Goal: Contribute content: Contribute content

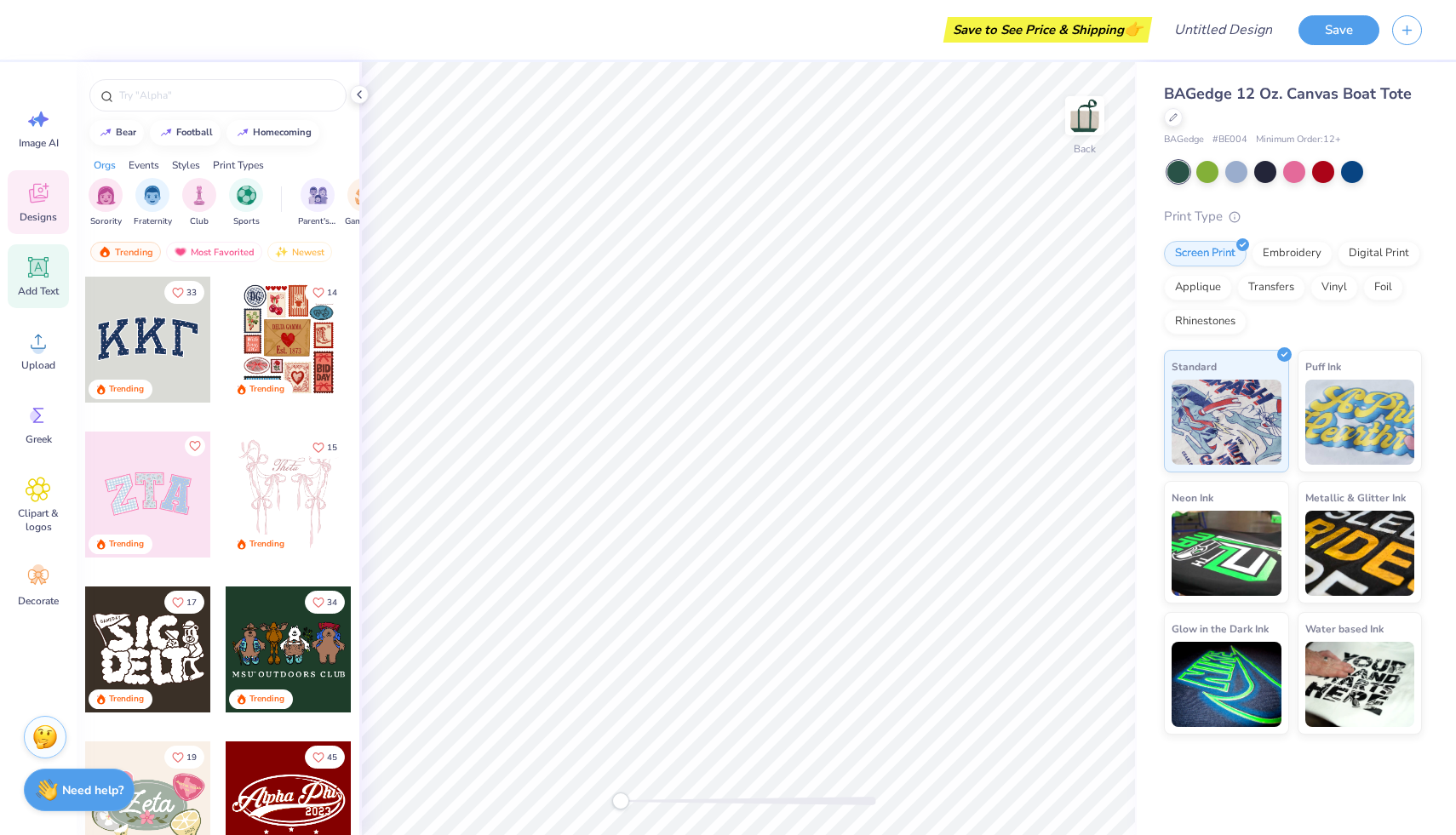
click at [46, 275] on icon at bounding box center [37, 267] width 25 height 25
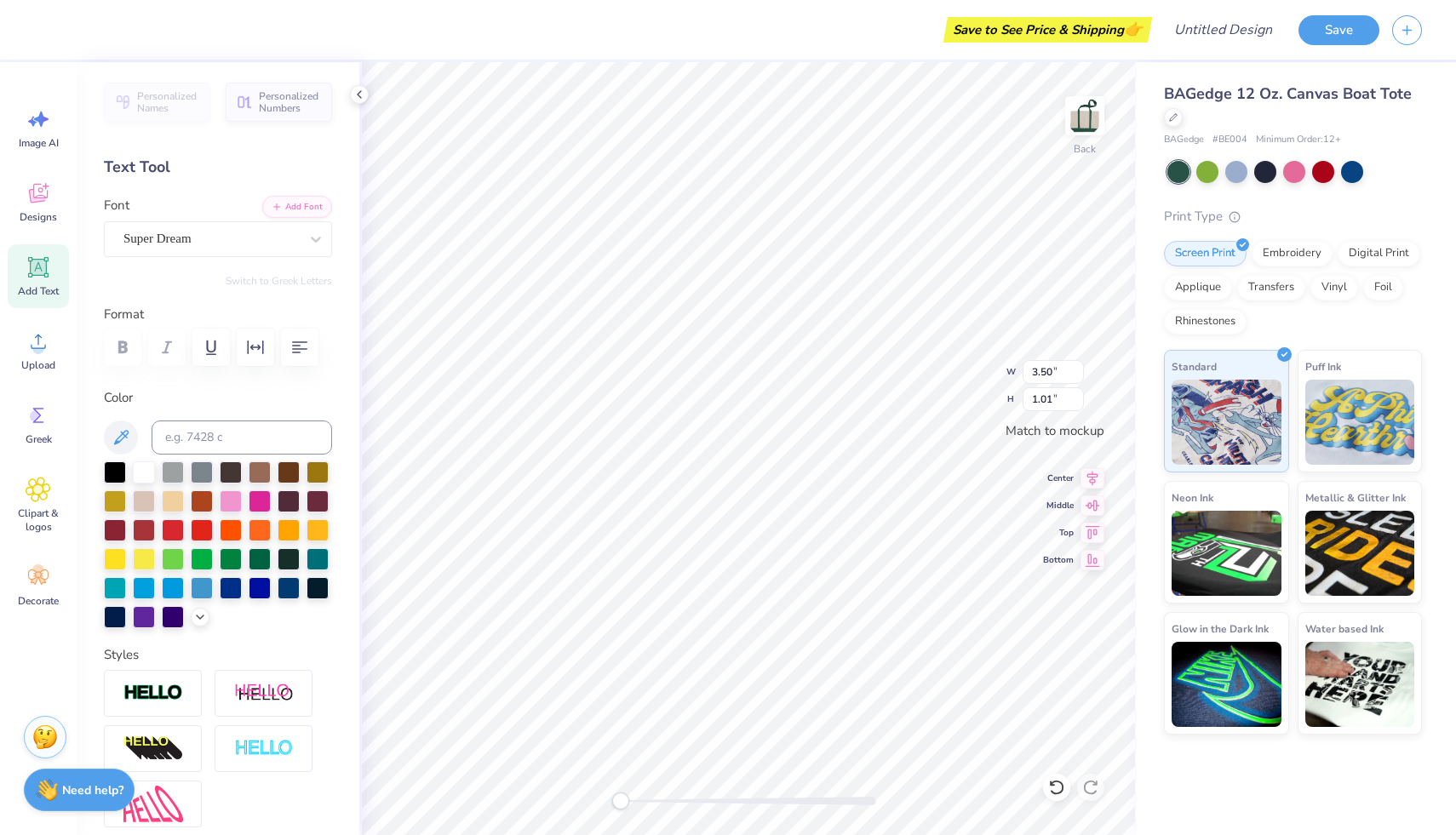
click at [42, 279] on icon at bounding box center [37, 267] width 25 height 25
click at [50, 282] on div "Add Text" at bounding box center [38, 276] width 62 height 64
type textarea "BX"
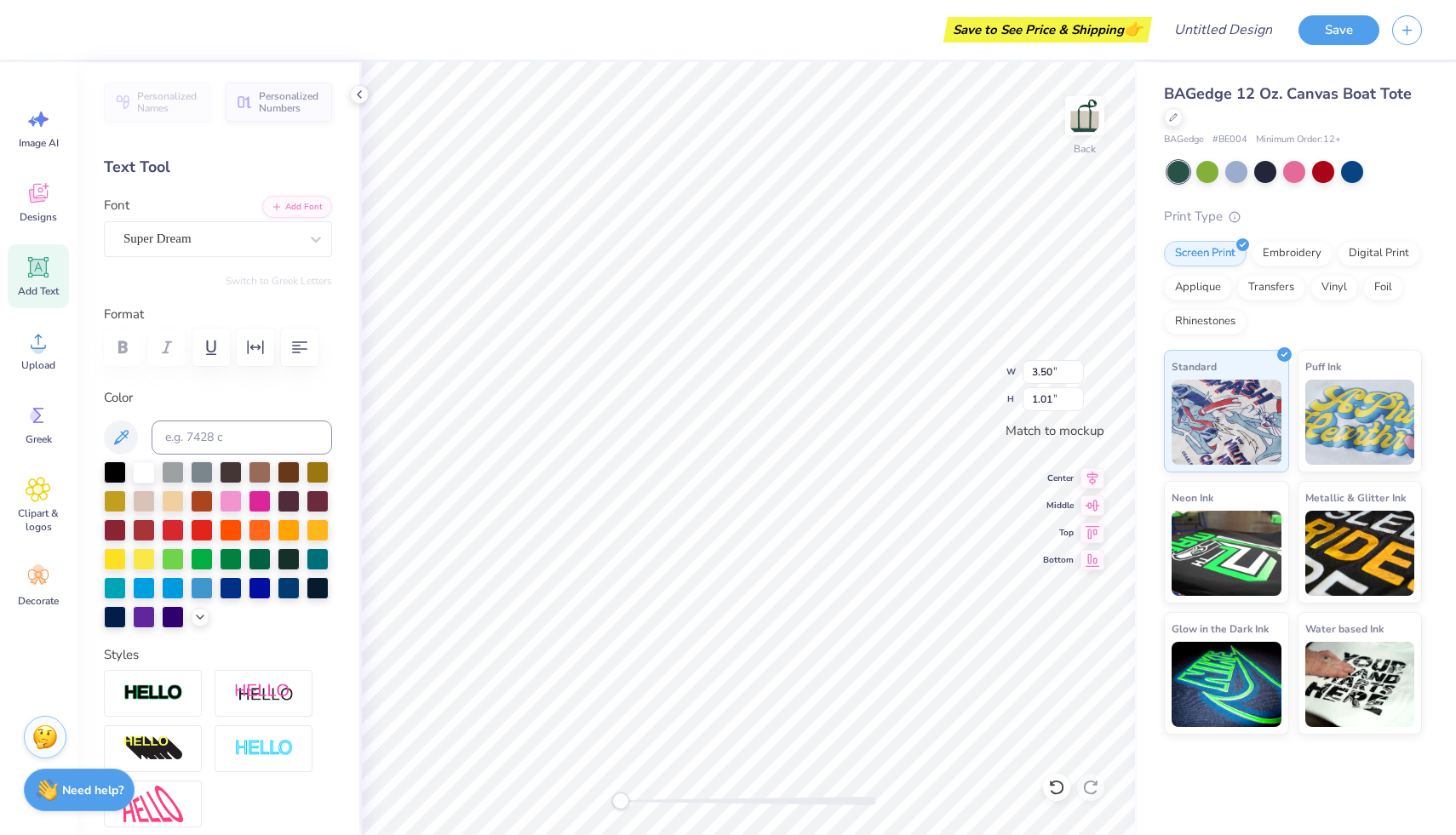
type textarea "B"
click at [48, 277] on icon at bounding box center [37, 267] width 25 height 25
type textarea "BXO"
click at [183, 238] on div "Super Dream" at bounding box center [211, 238] width 179 height 26
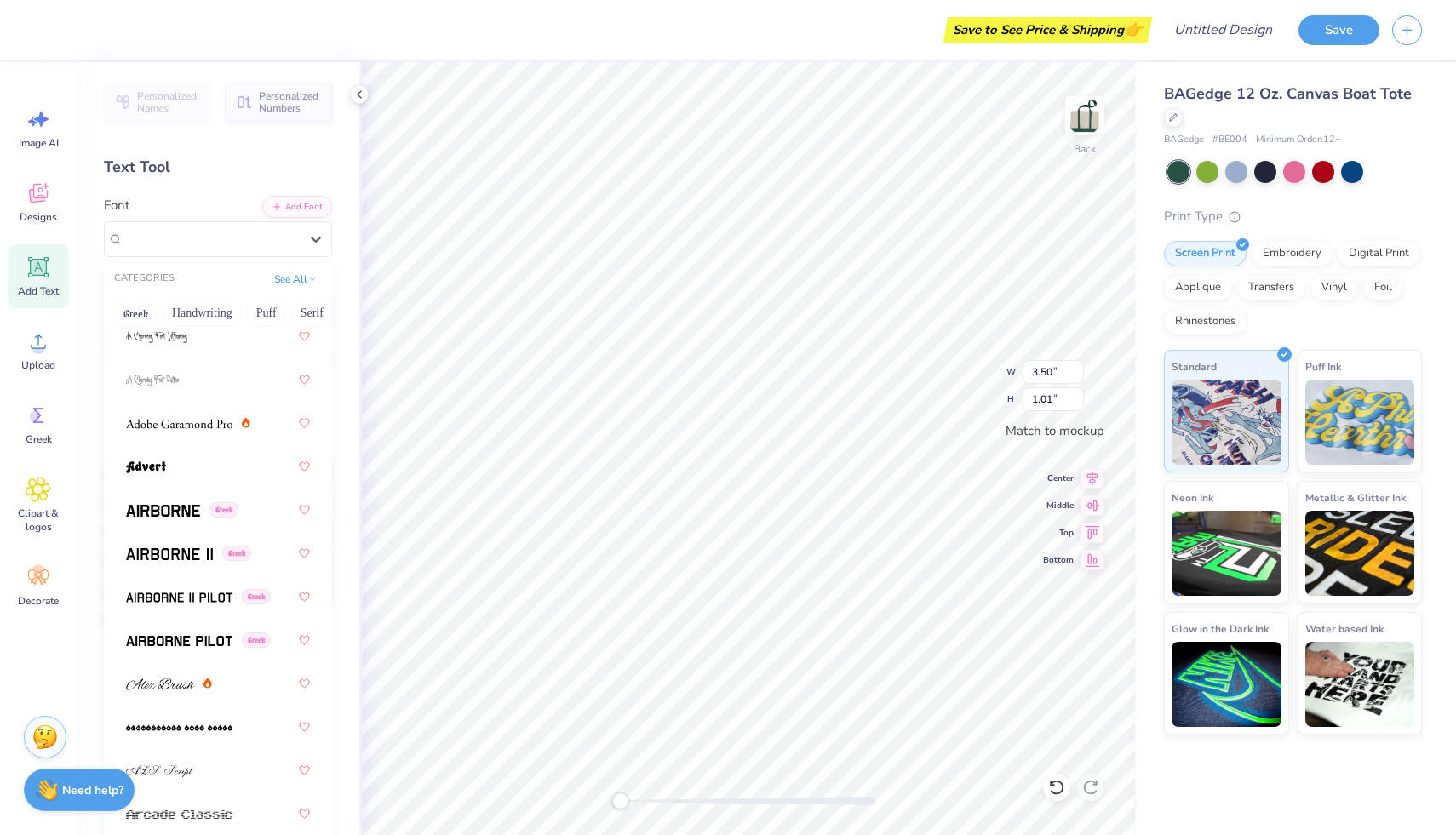
scroll to position [279, 0]
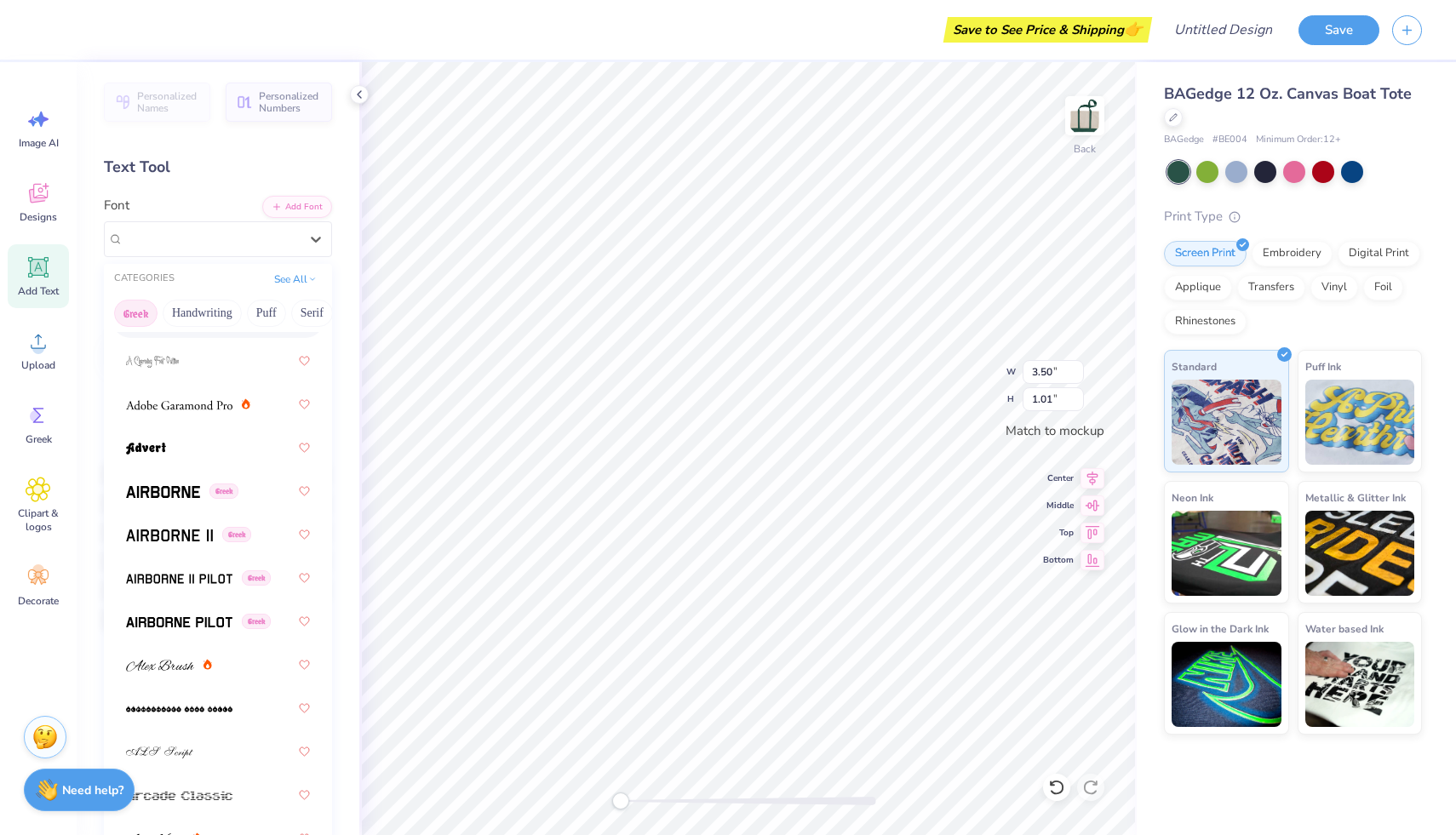
click at [141, 307] on button "Greek" at bounding box center [136, 313] width 43 height 27
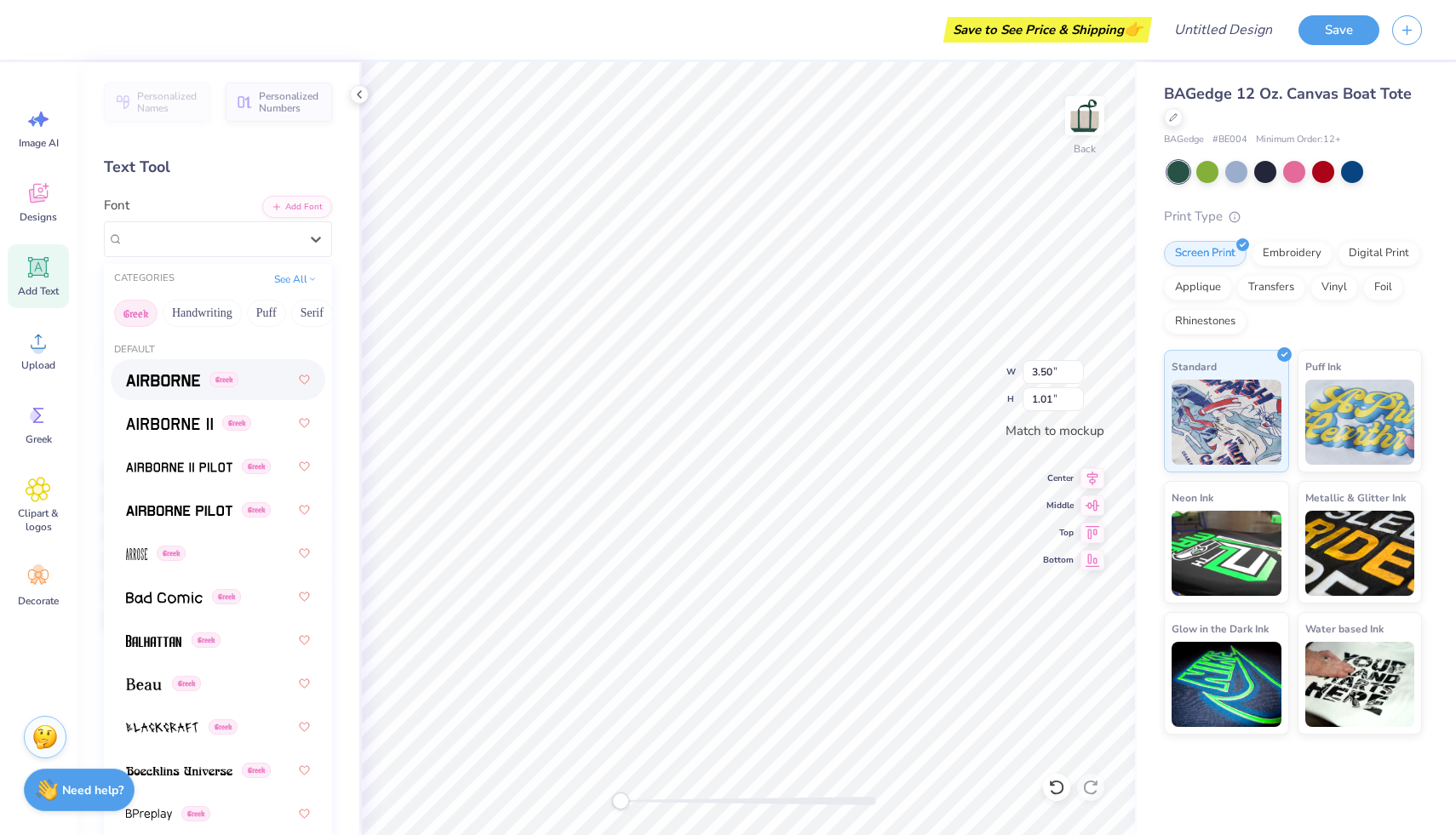
click at [165, 386] on span at bounding box center [162, 379] width 74 height 18
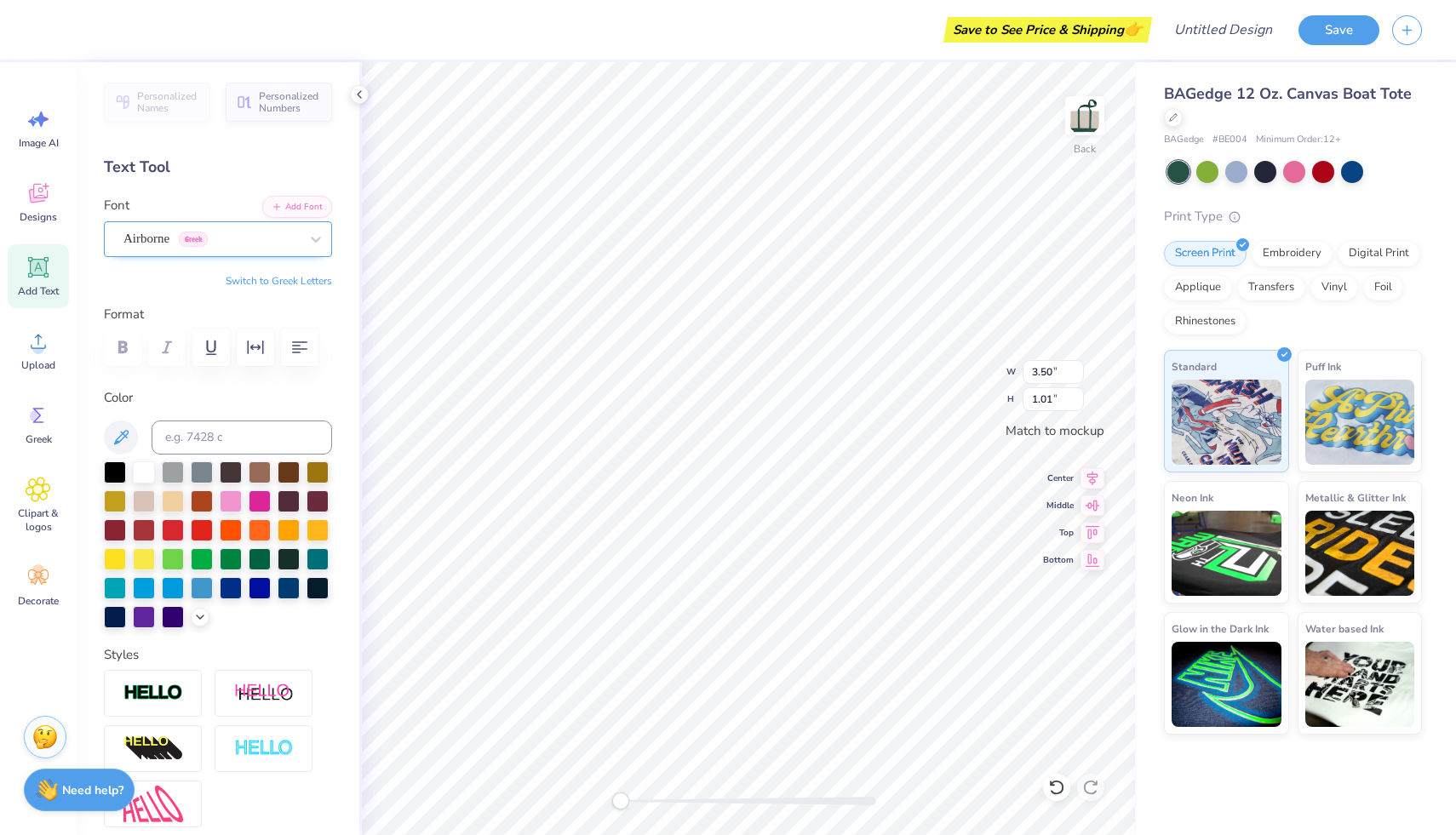
click at [153, 248] on div "Airborne Greek" at bounding box center [211, 238] width 179 height 26
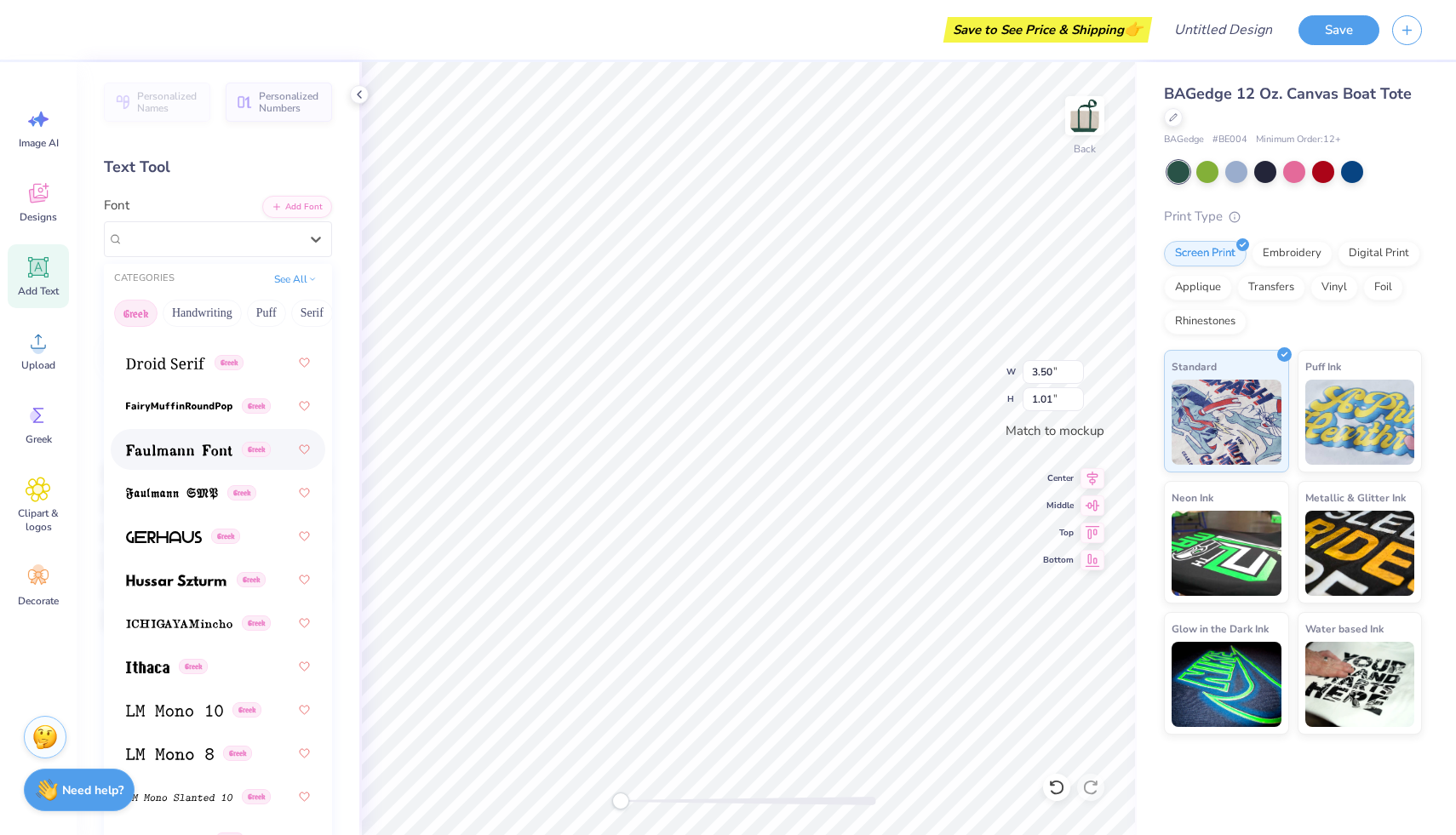
scroll to position [713, 0]
click at [161, 357] on img at bounding box center [165, 362] width 79 height 12
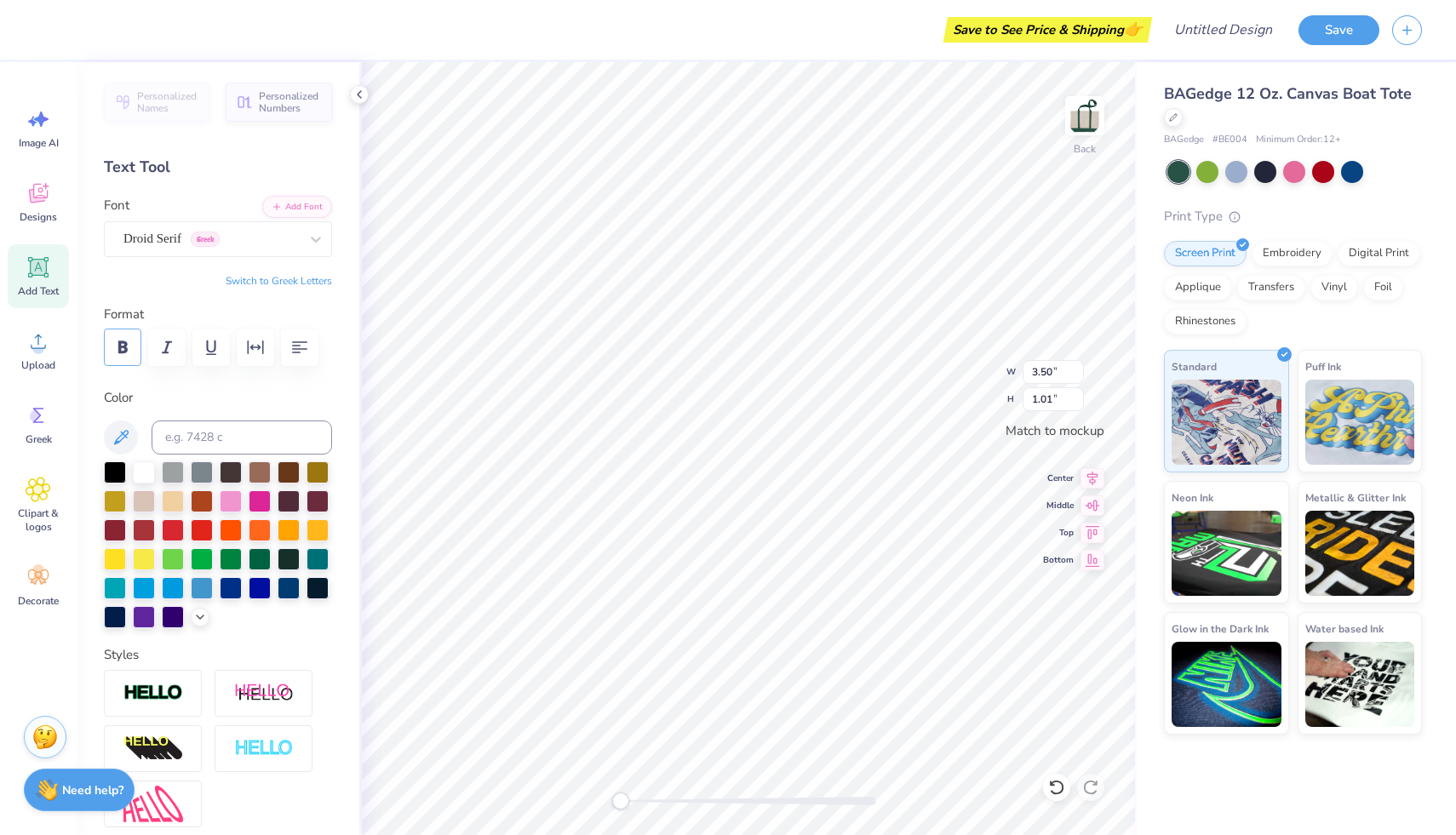
click at [124, 352] on icon "button" at bounding box center [123, 347] width 10 height 12
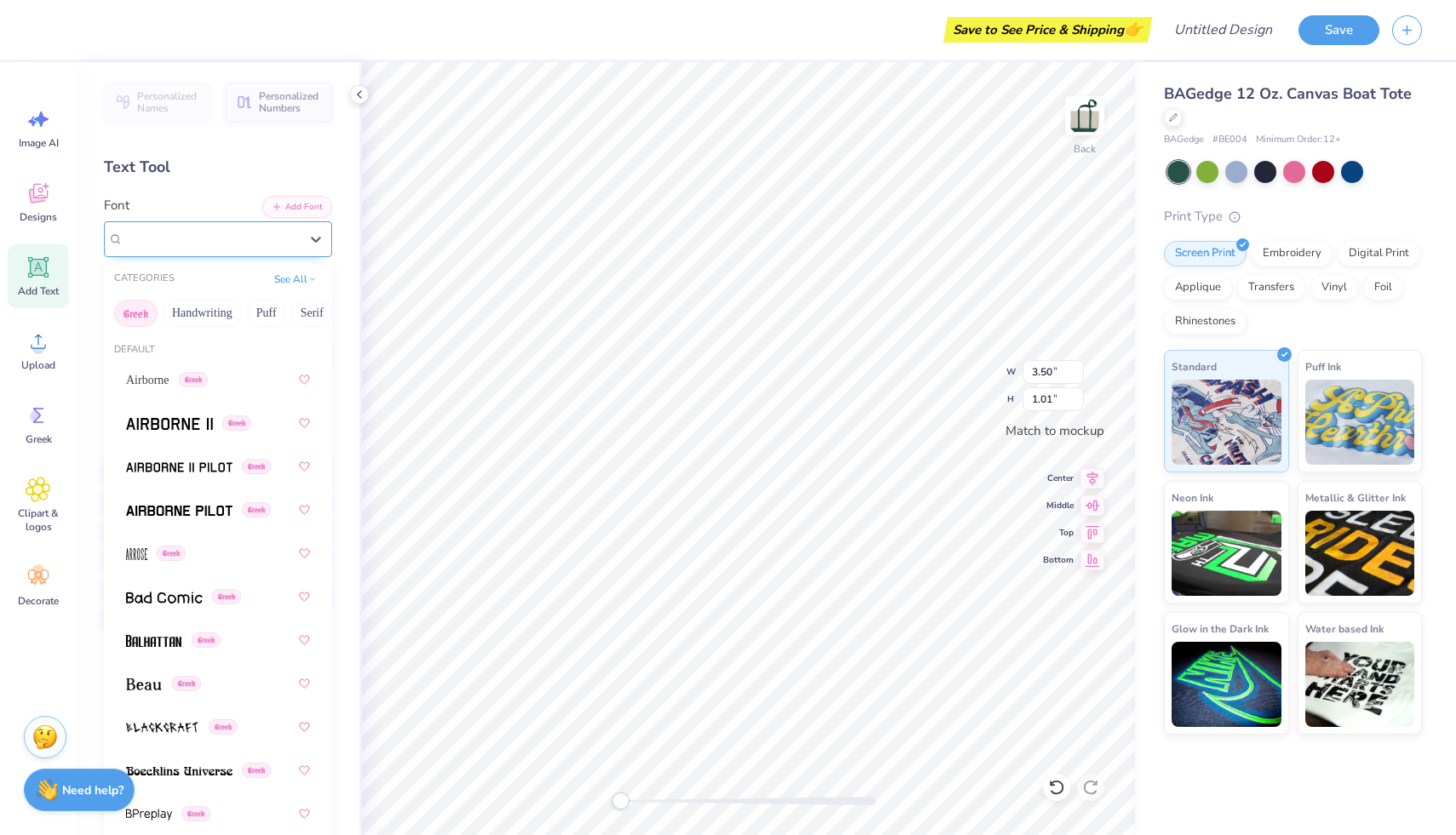
click at [263, 254] on div "Droid Serif Greek" at bounding box center [218, 238] width 228 height 36
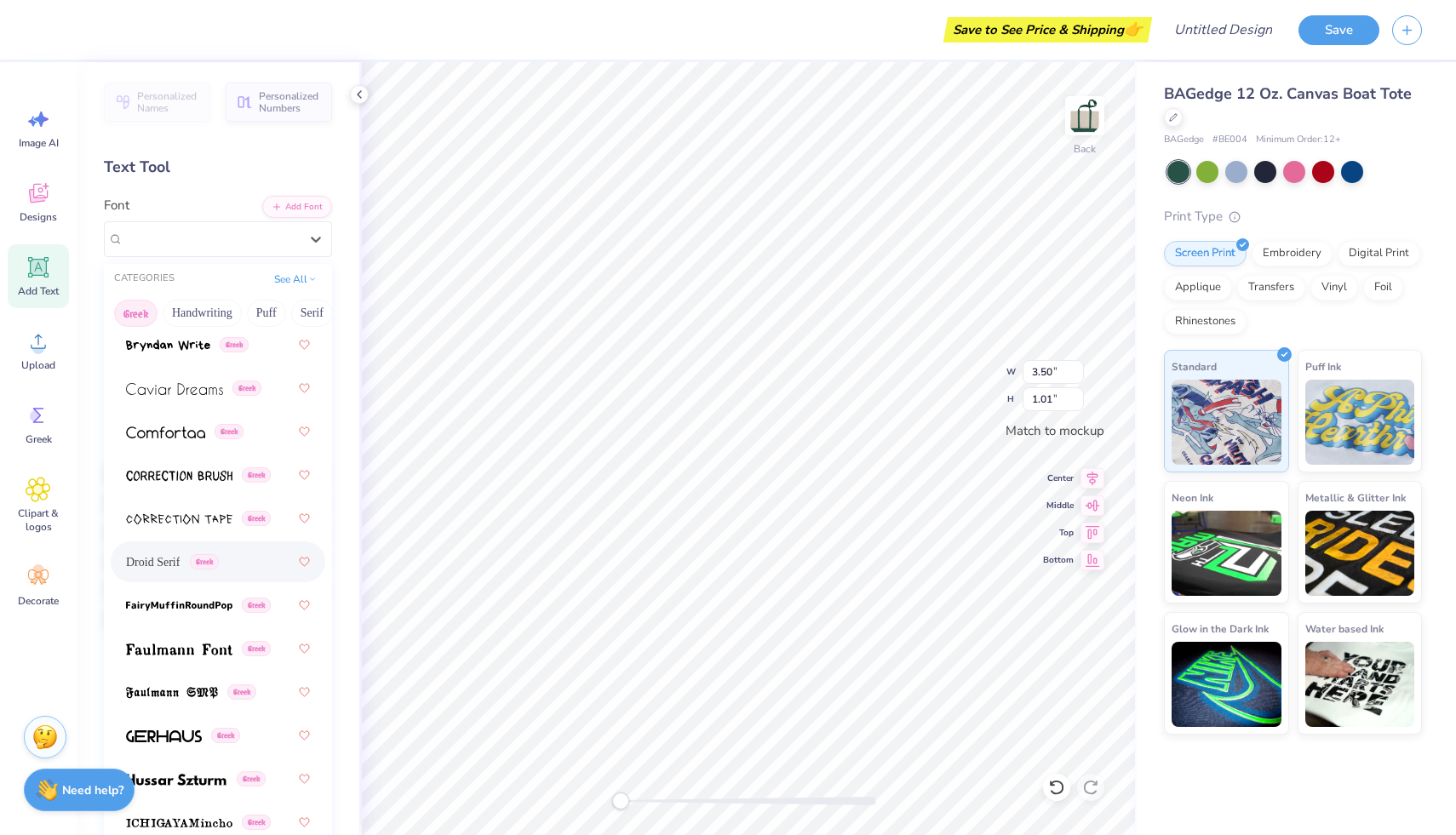
scroll to position [515, 0]
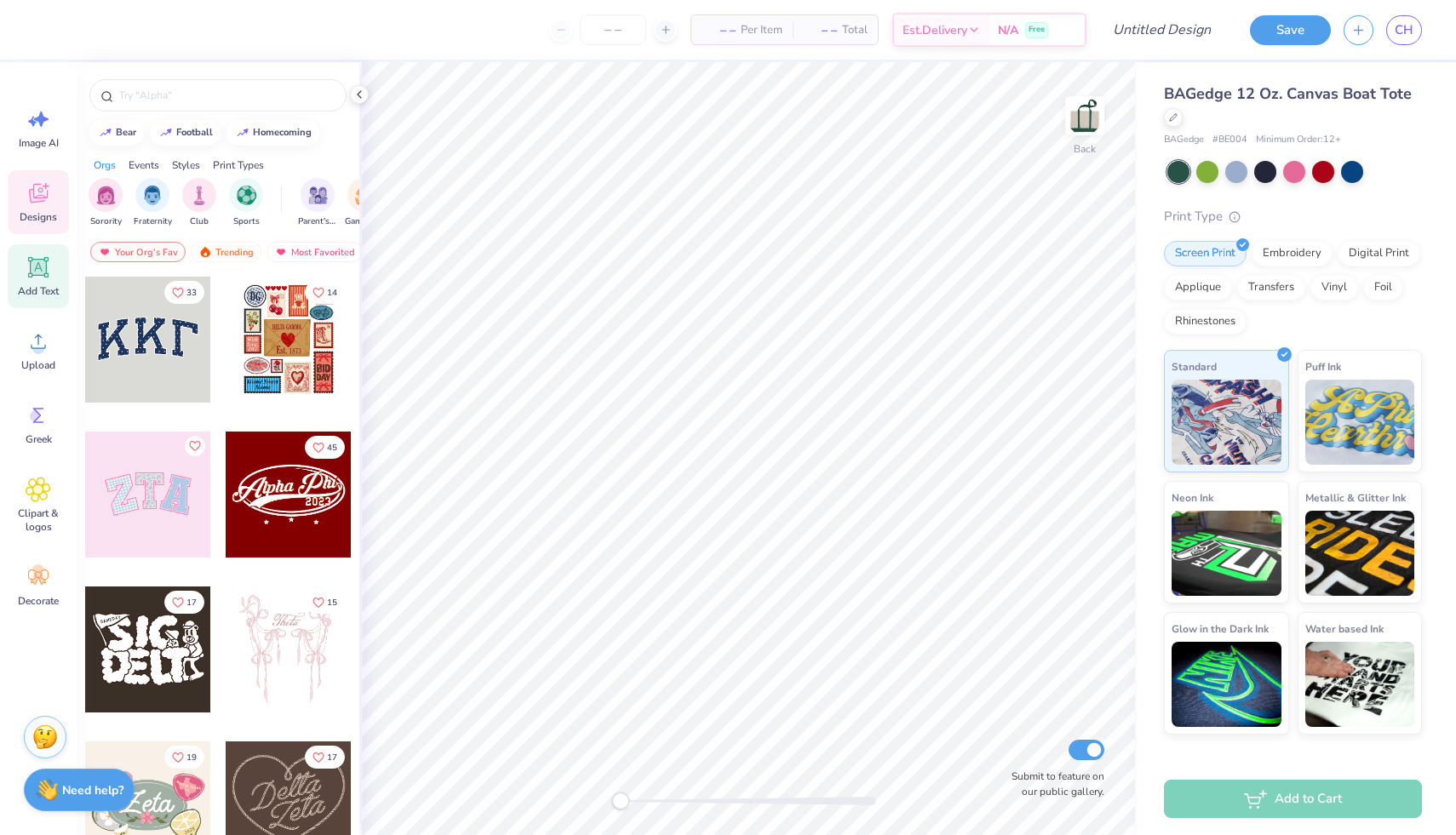
click at [36, 275] on icon at bounding box center [37, 267] width 25 height 25
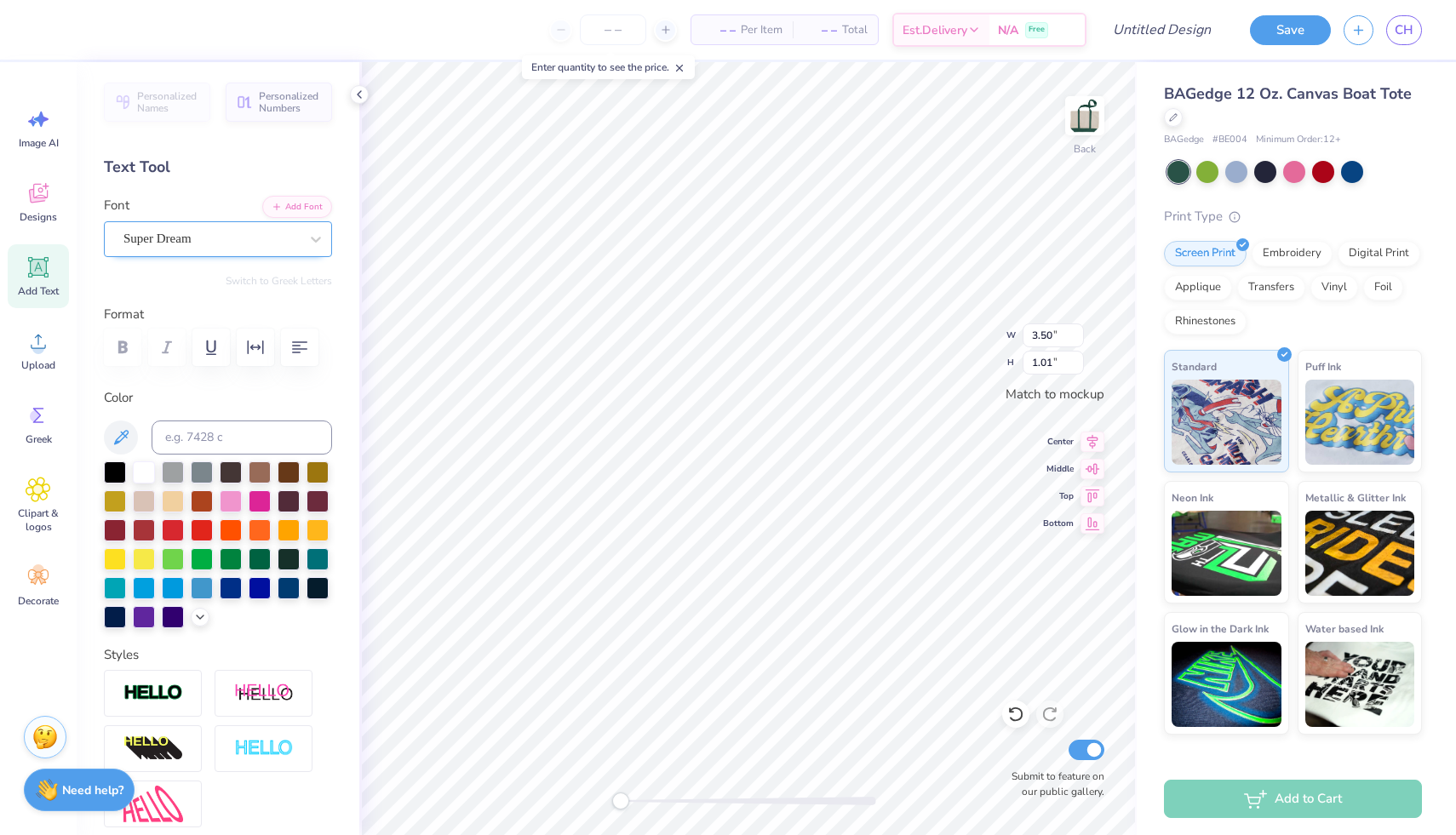
type textarea "BXO"
click at [179, 235] on div "Super Dream" at bounding box center [211, 238] width 179 height 26
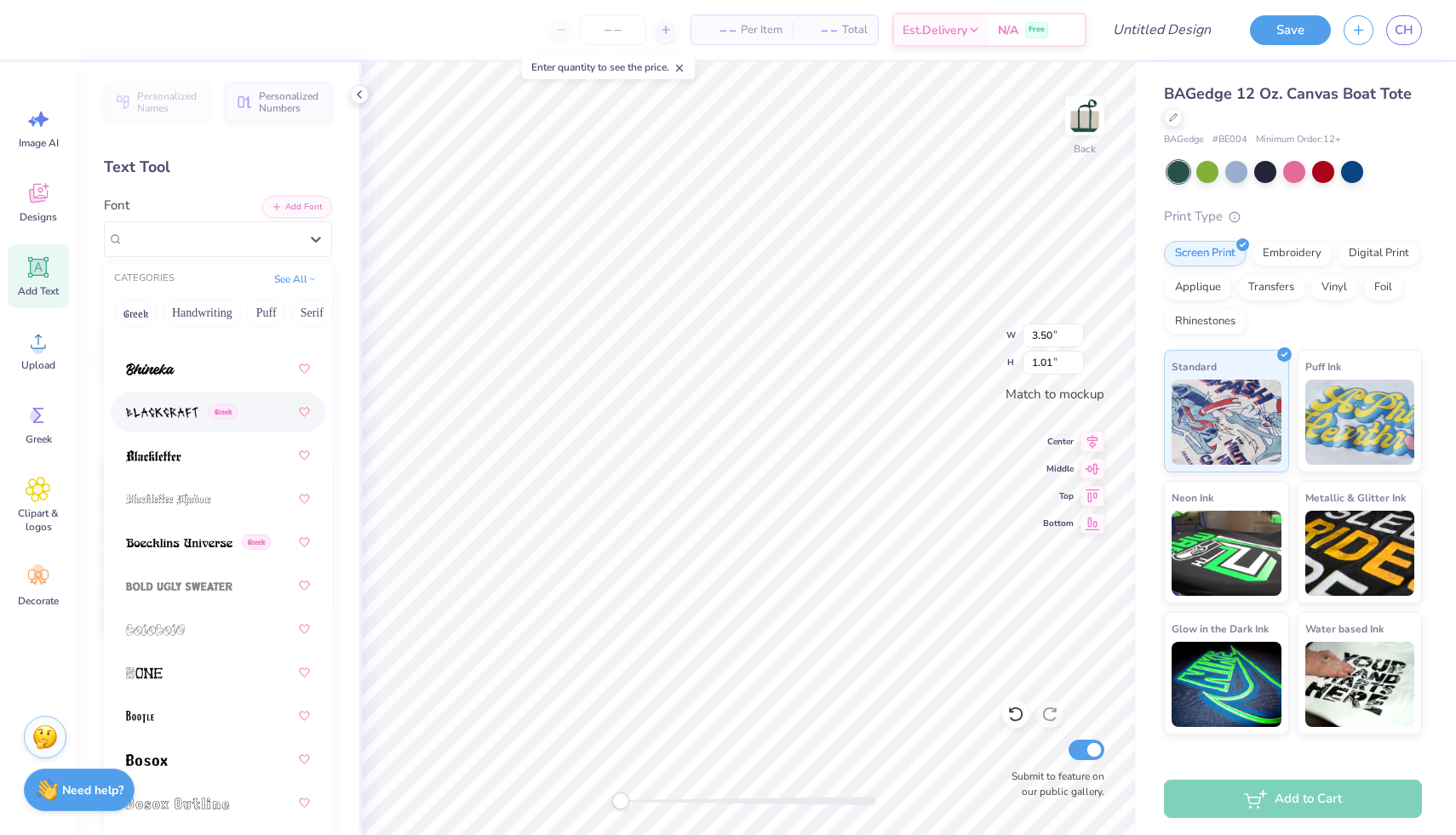
scroll to position [1230, 0]
type input "B"
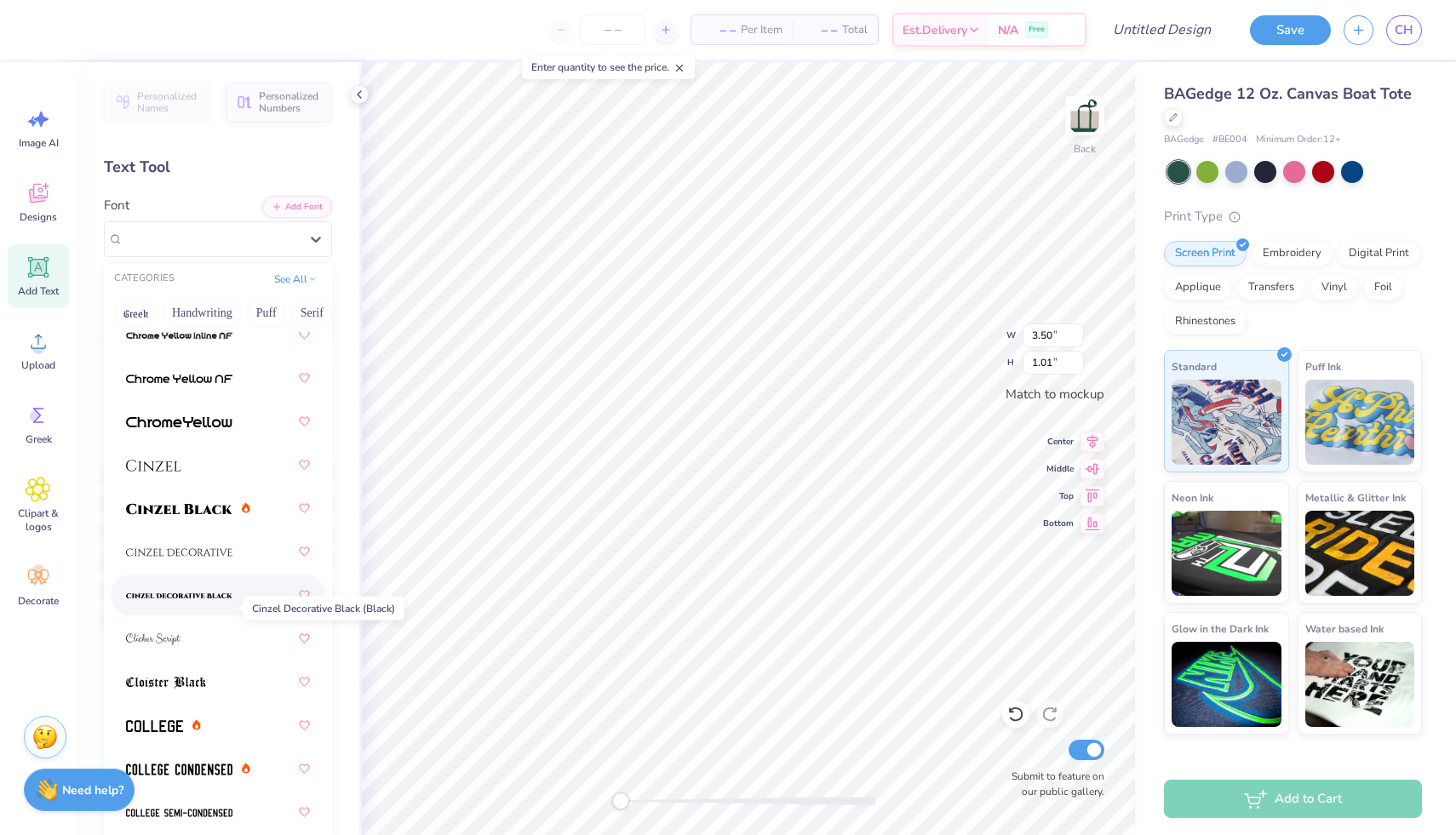
scroll to position [2788, 0]
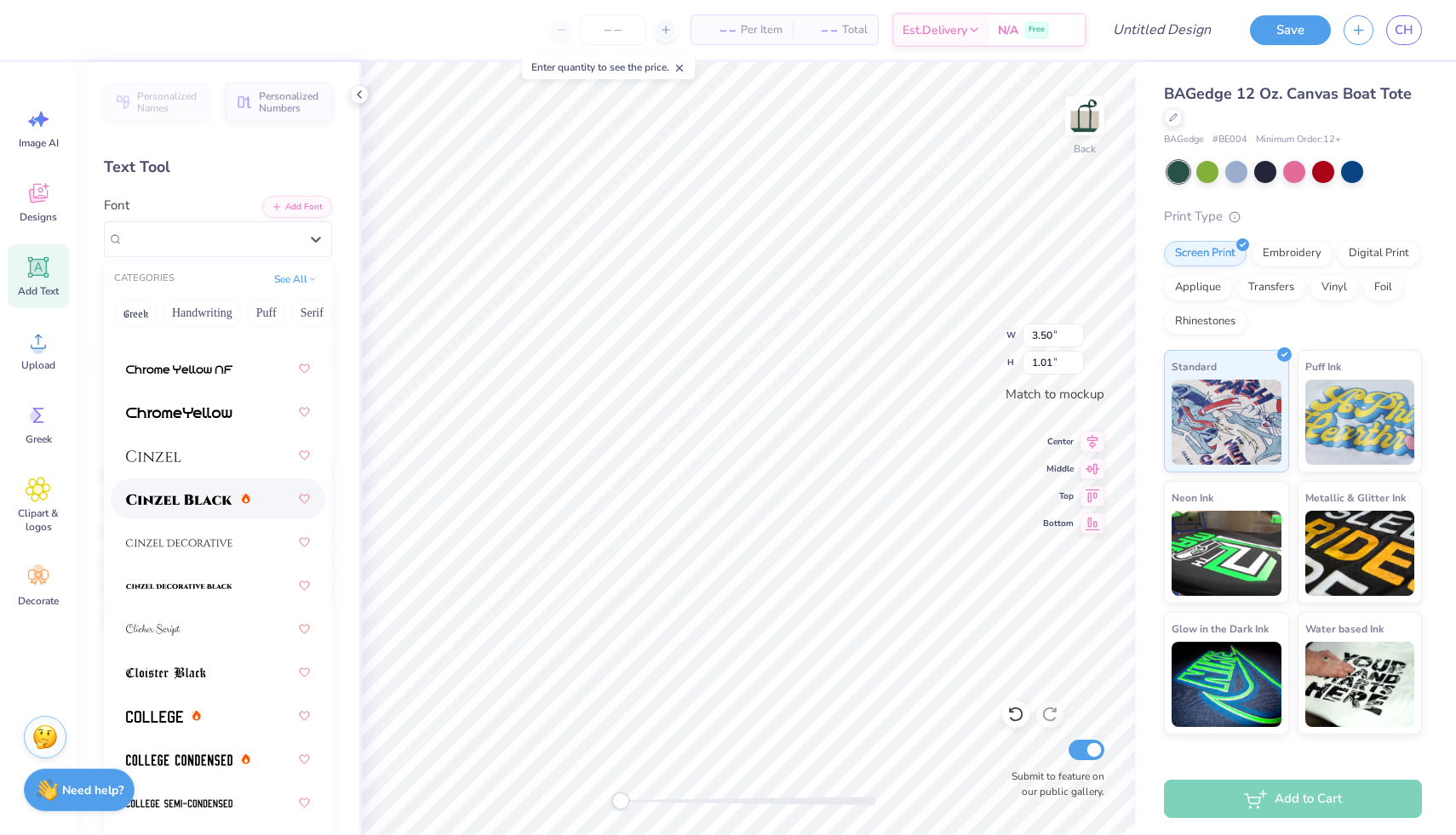
click at [185, 492] on span at bounding box center [179, 499] width 107 height 18
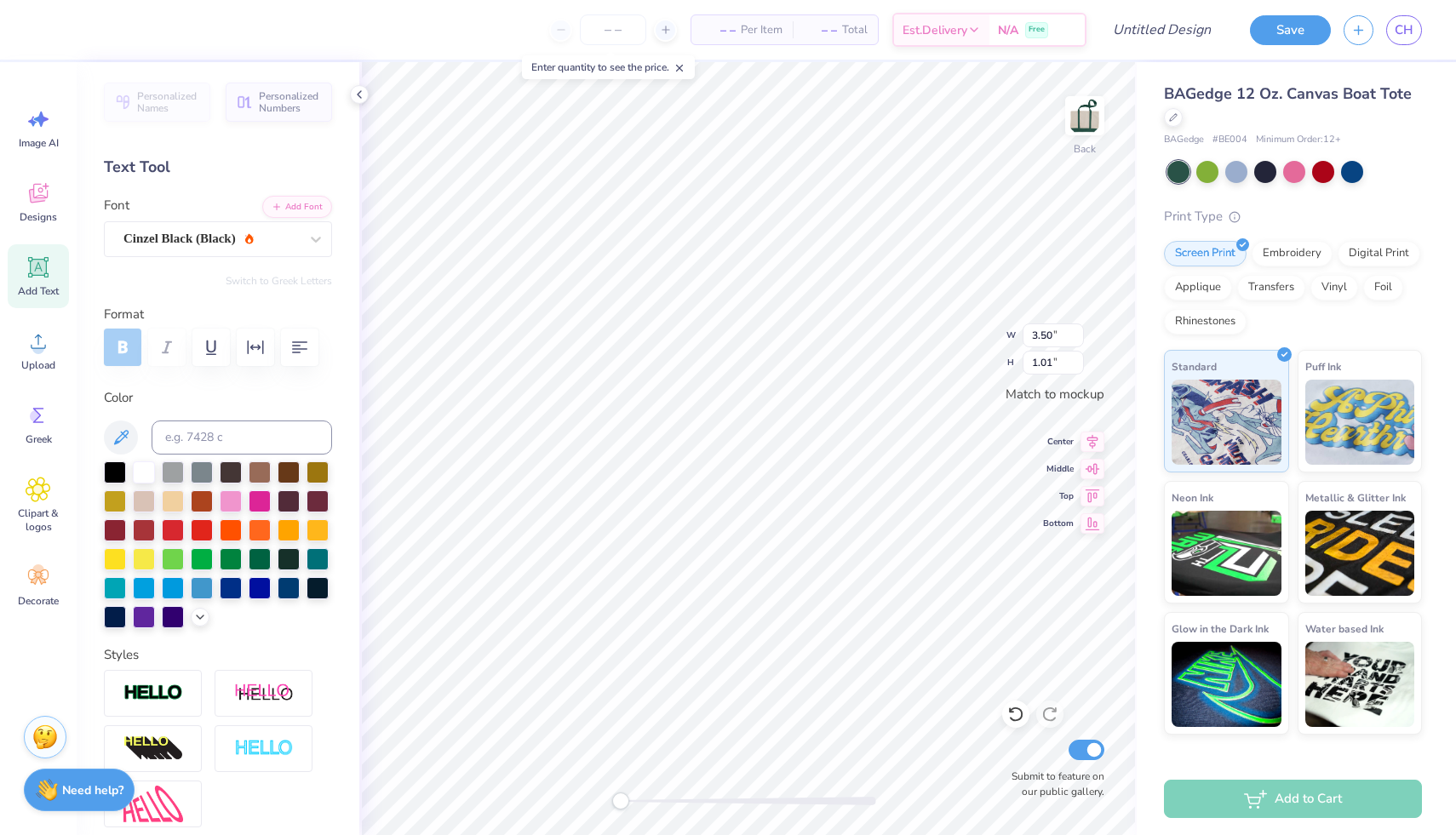
click at [127, 342] on div at bounding box center [218, 346] width 228 height 37
click at [118, 470] on div at bounding box center [115, 470] width 23 height 23
click at [25, 273] on div "Add Text" at bounding box center [38, 276] width 62 height 64
type textarea "Beta Chi Omicron"
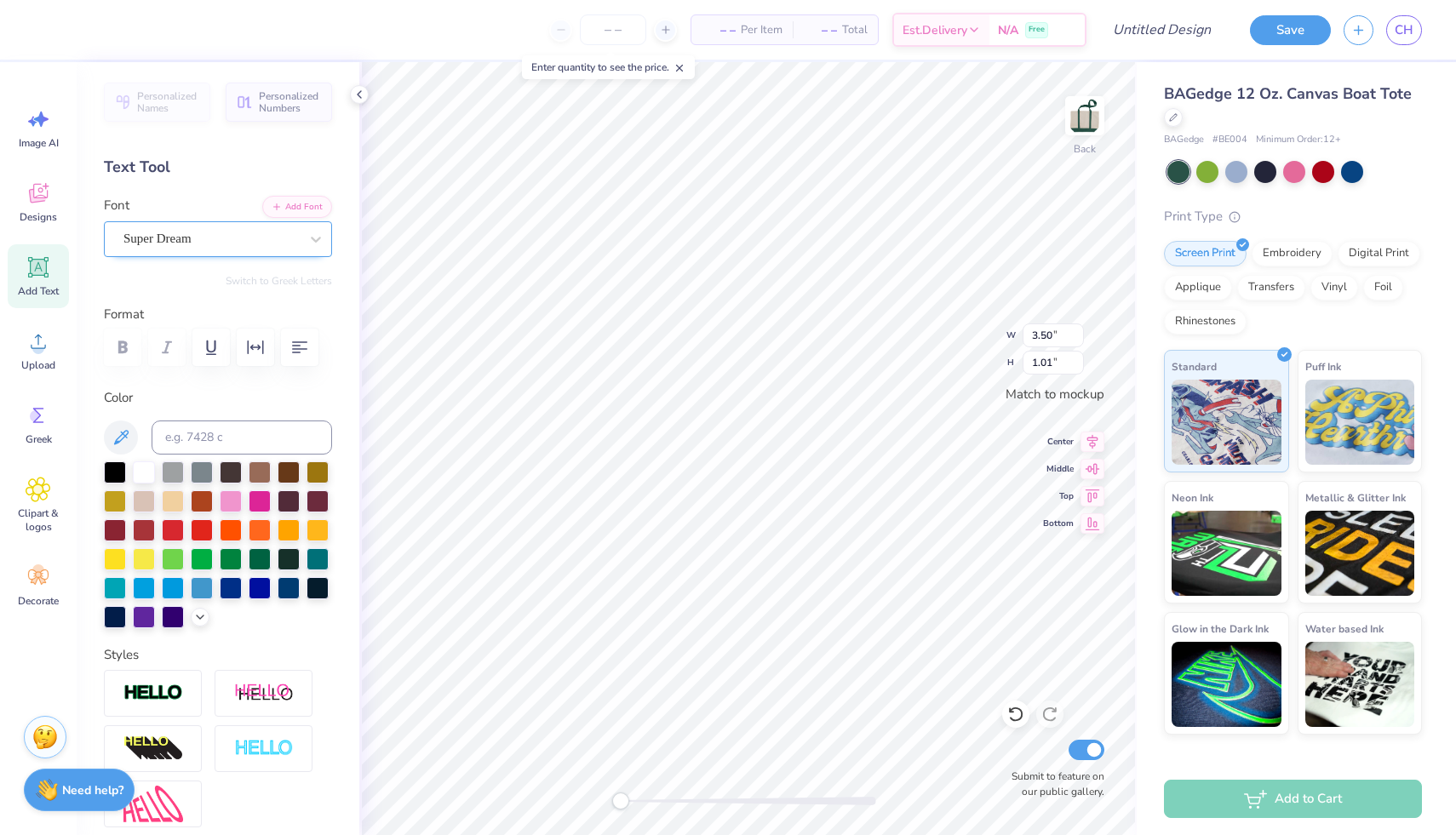
click at [211, 238] on div "Super Dream" at bounding box center [211, 238] width 179 height 26
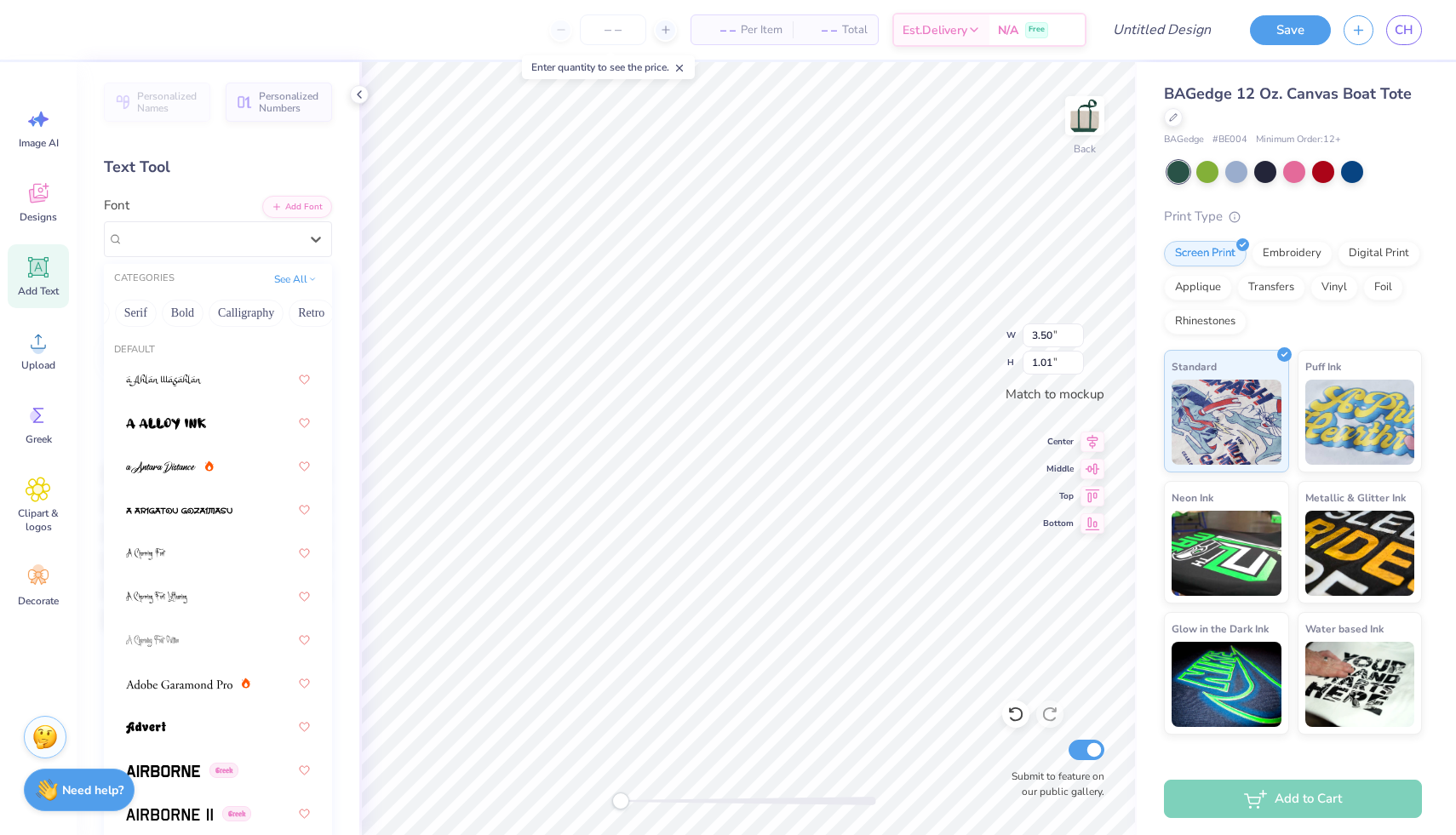
scroll to position [0, 182]
click at [245, 318] on button "Calligraphy" at bounding box center [240, 313] width 75 height 27
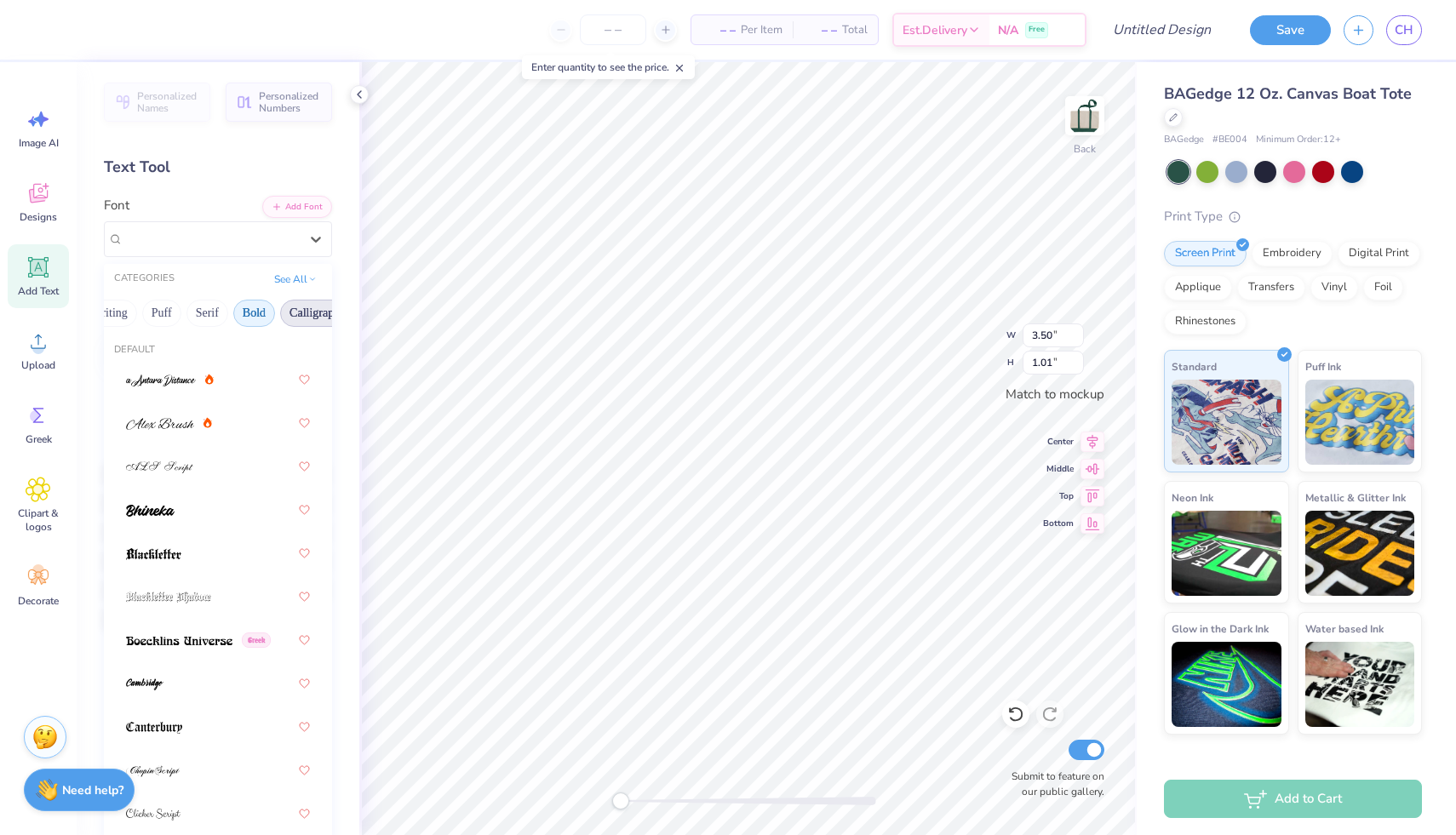
scroll to position [0, 94]
click at [133, 314] on button "Handwriting" at bounding box center [107, 313] width 79 height 27
click at [249, 313] on button "Calligraphy" at bounding box center [240, 313] width 75 height 27
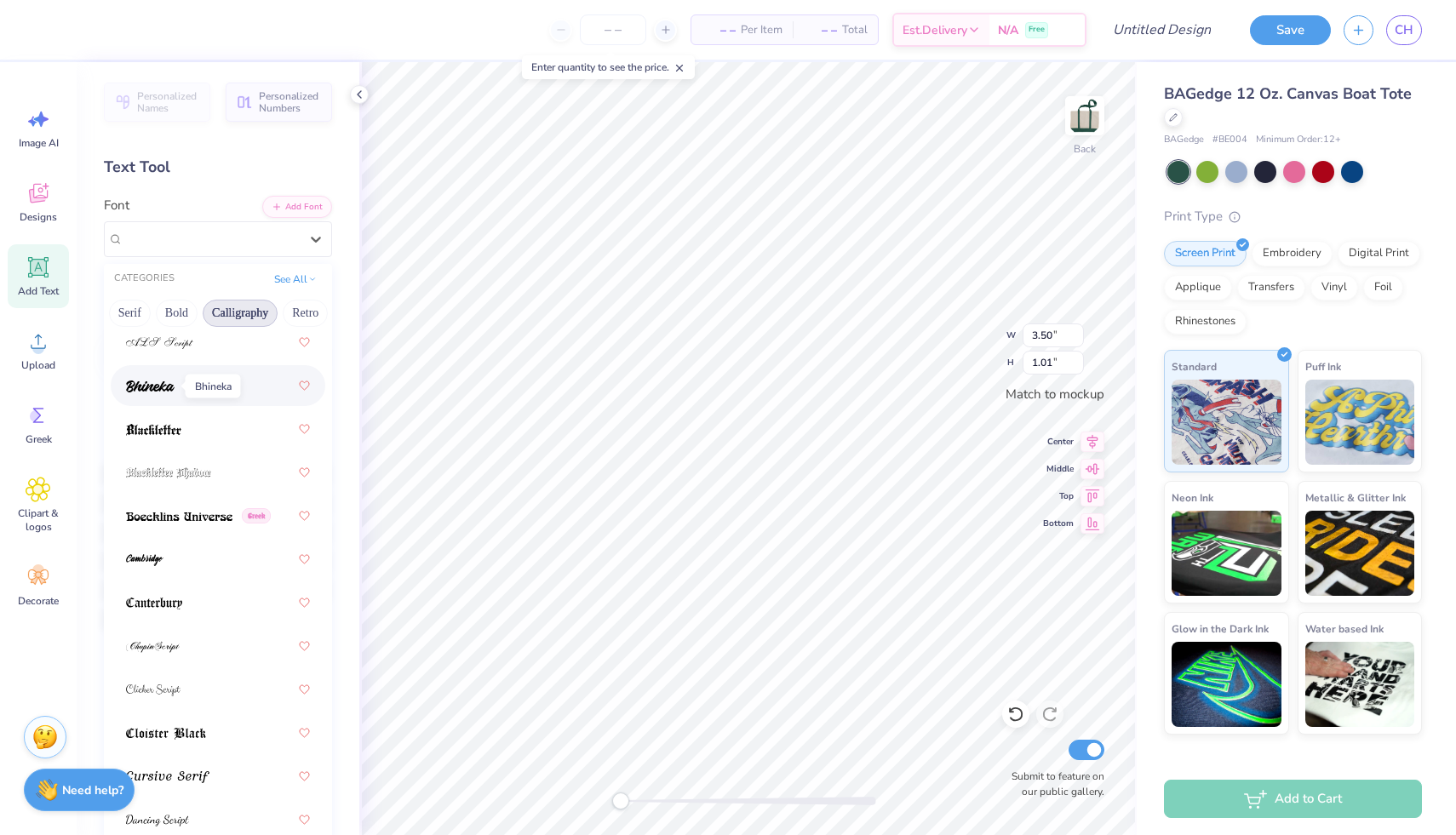
scroll to position [127, 0]
click at [139, 561] on img at bounding box center [144, 557] width 37 height 12
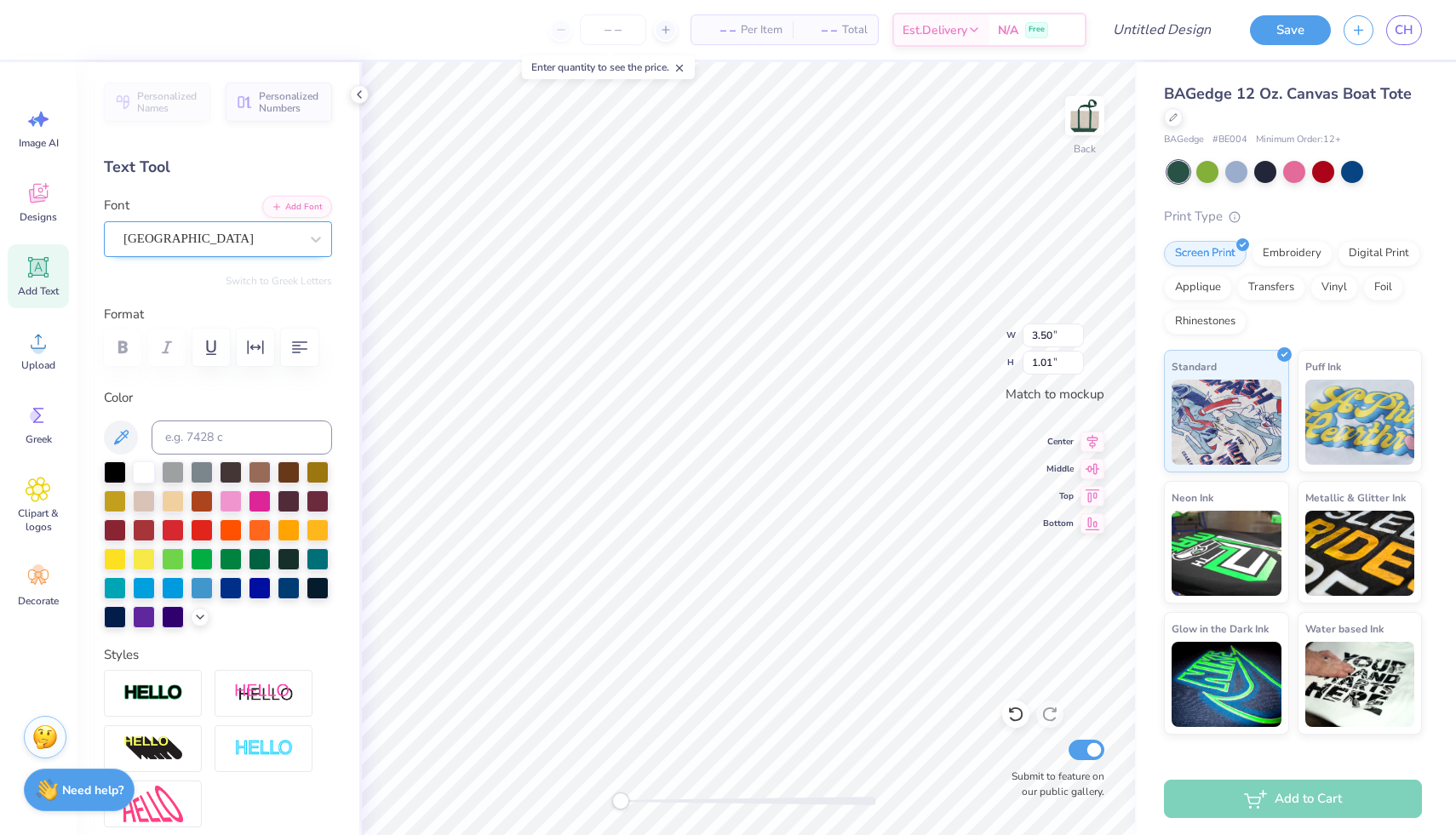
click at [210, 251] on div "[GEOGRAPHIC_DATA]" at bounding box center [211, 238] width 179 height 26
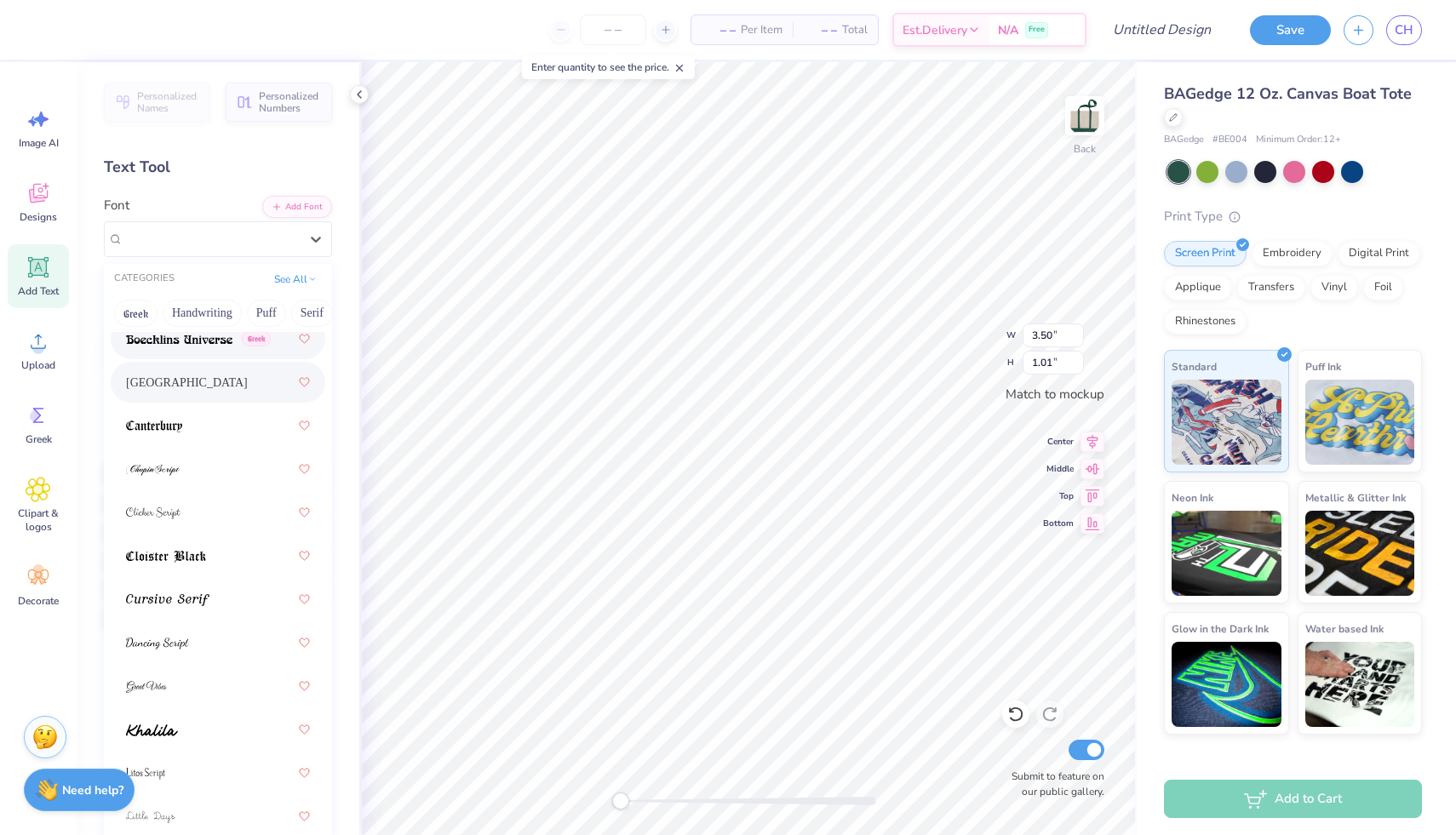
scroll to position [302, 0]
click at [171, 508] on img at bounding box center [153, 513] width 55 height 12
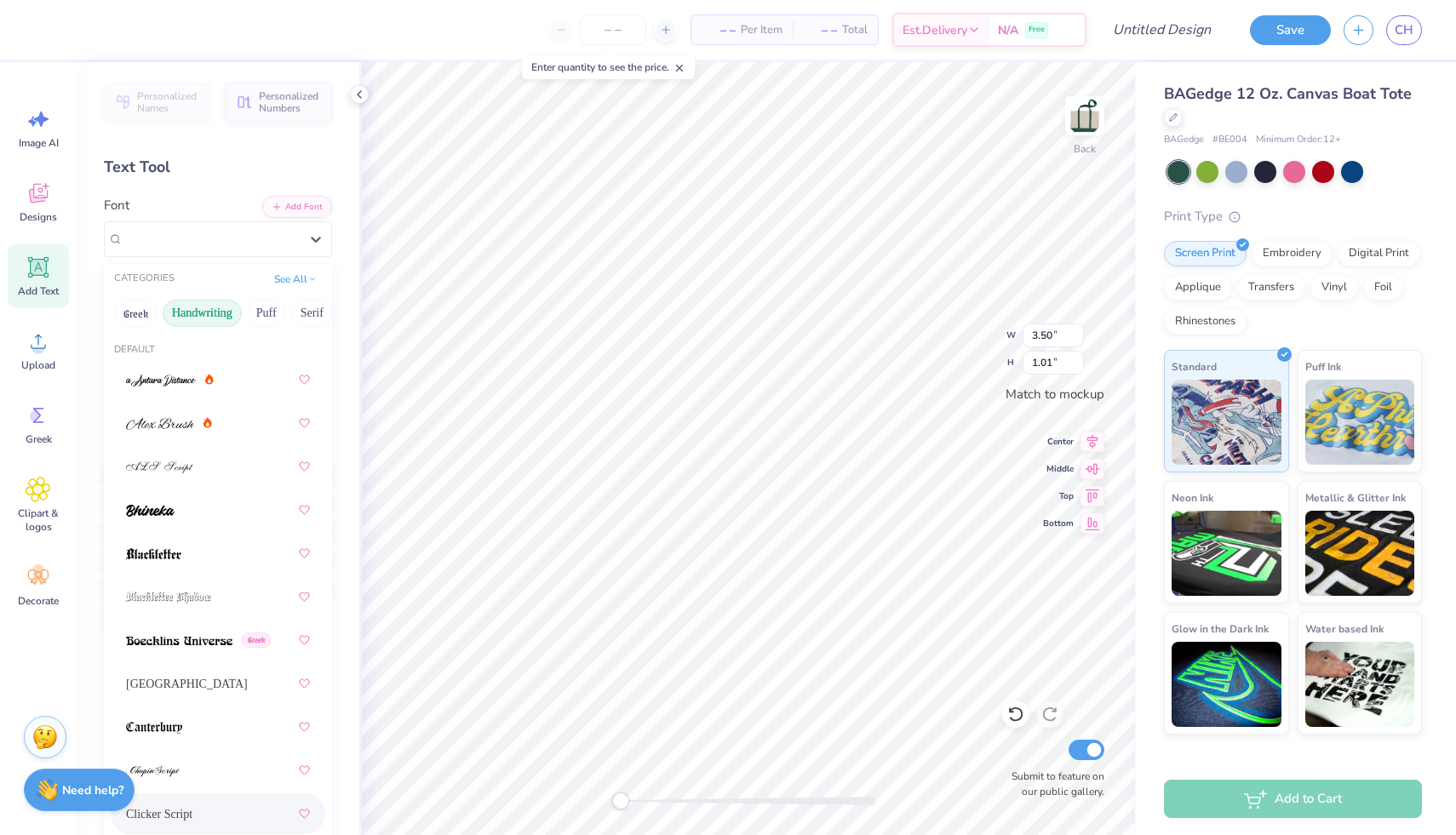
drag, startPoint x: 208, startPoint y: 226, endPoint x: 203, endPoint y: 324, distance: 98.1
click at [203, 257] on div "option Clicker Script selected, 11 of 29. 29 results available. Use Up and Down…" at bounding box center [218, 238] width 228 height 36
click at [203, 317] on button "Handwriting" at bounding box center [202, 313] width 79 height 27
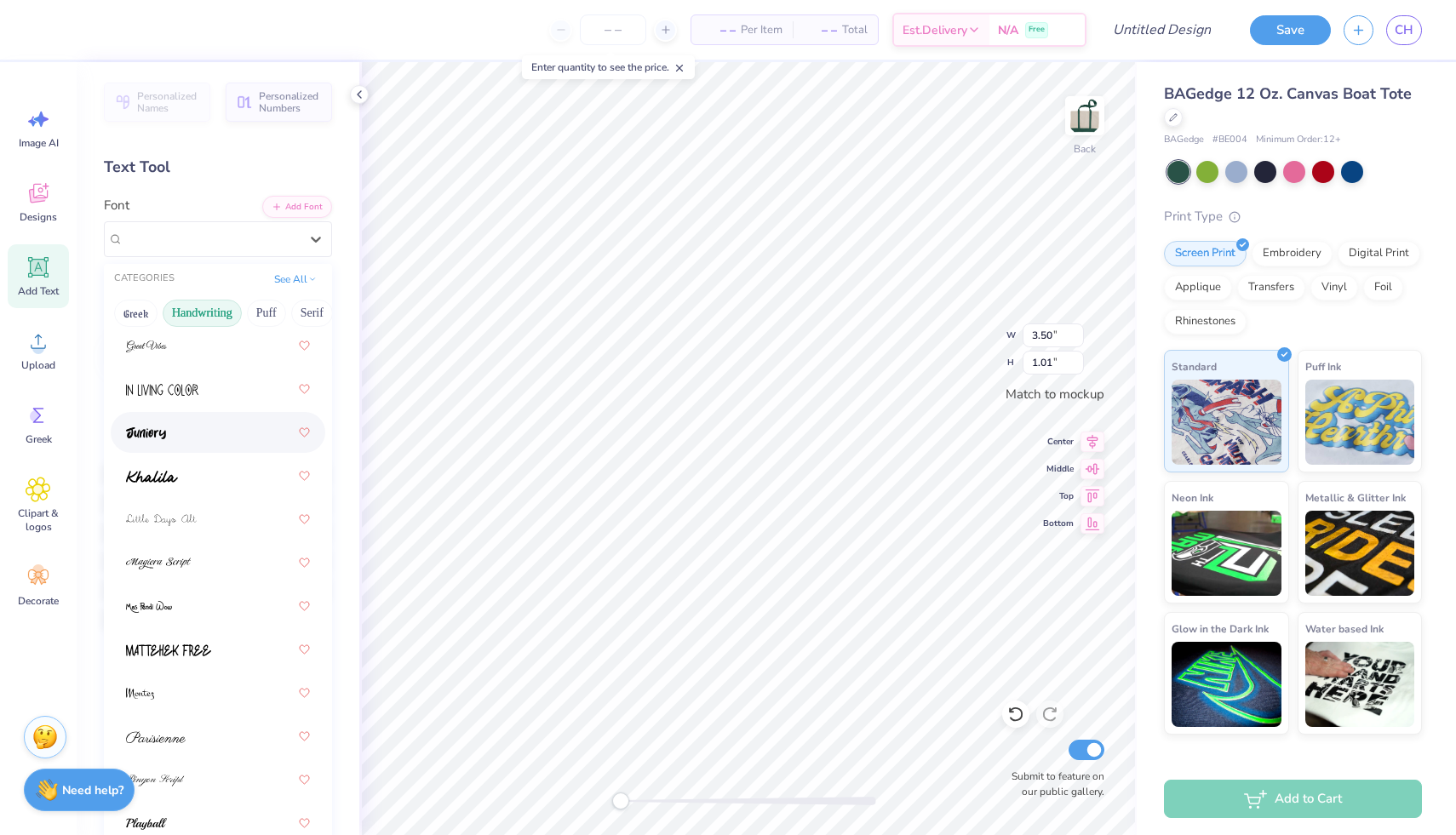
scroll to position [405, 0]
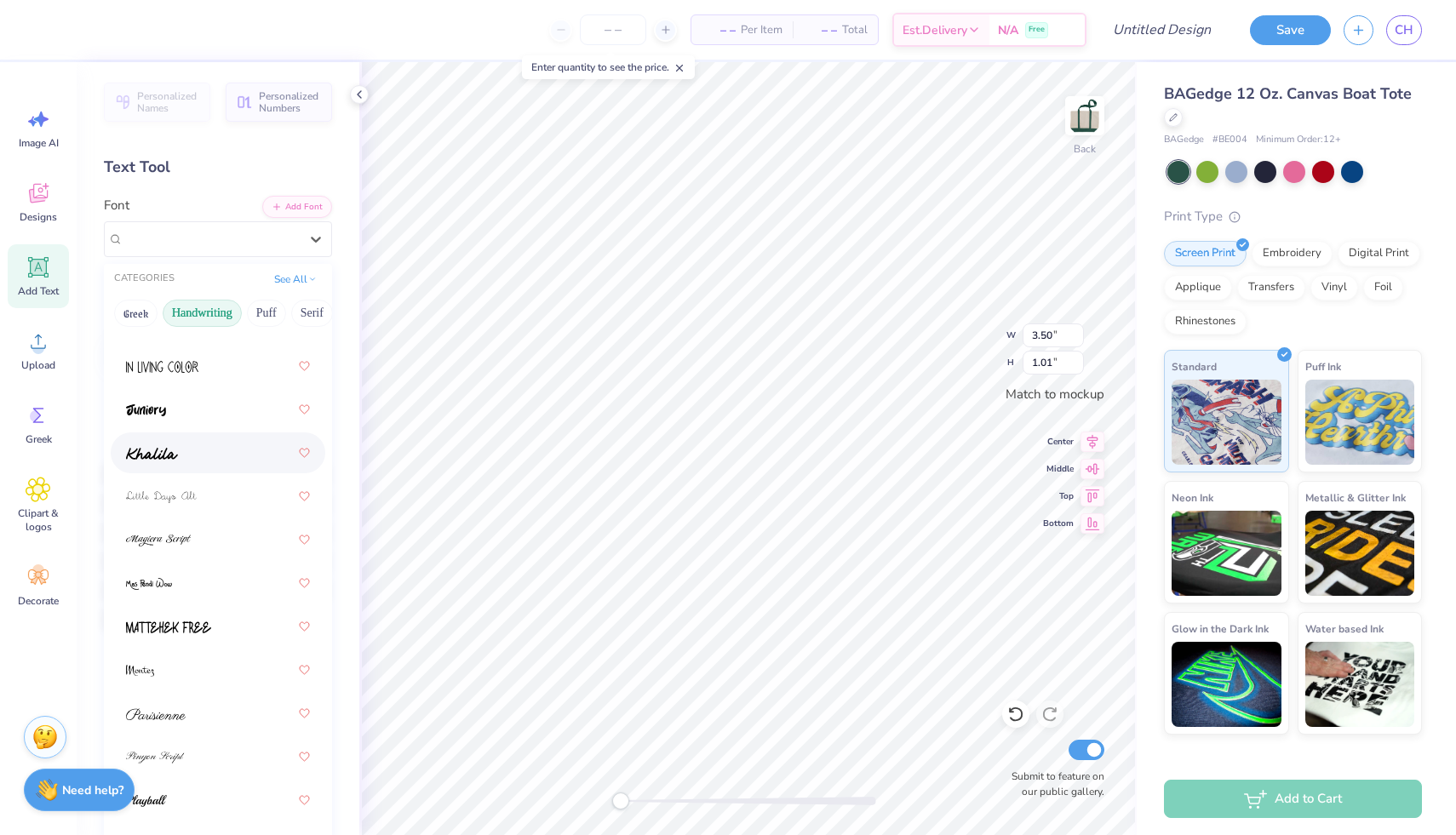
click at [158, 459] on img at bounding box center [152, 454] width 52 height 12
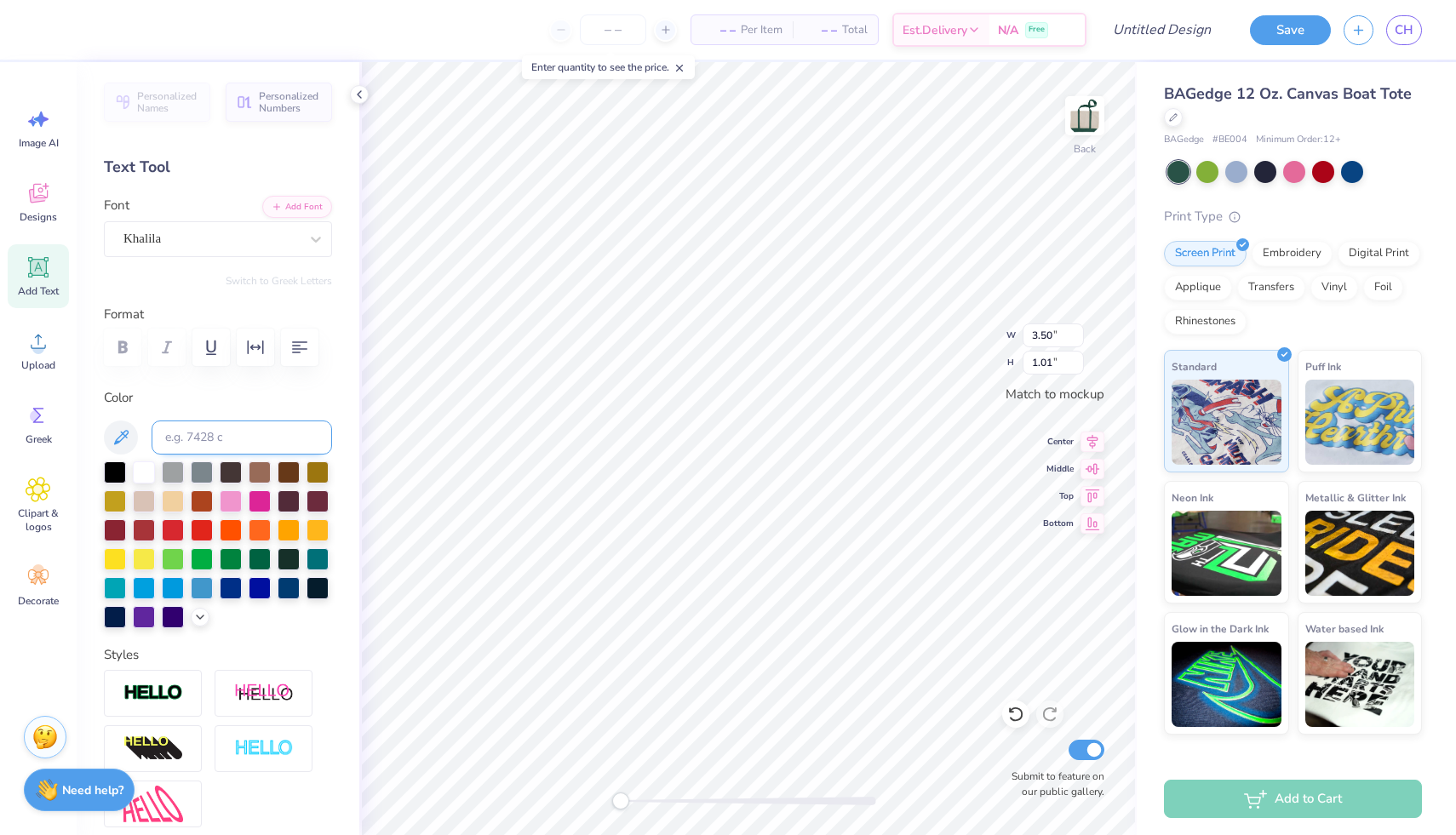
scroll to position [0, 1]
click at [260, 554] on div at bounding box center [260, 558] width 23 height 23
click at [1089, 443] on icon at bounding box center [1093, 439] width 24 height 21
click at [1087, 475] on icon at bounding box center [1093, 467] width 24 height 21
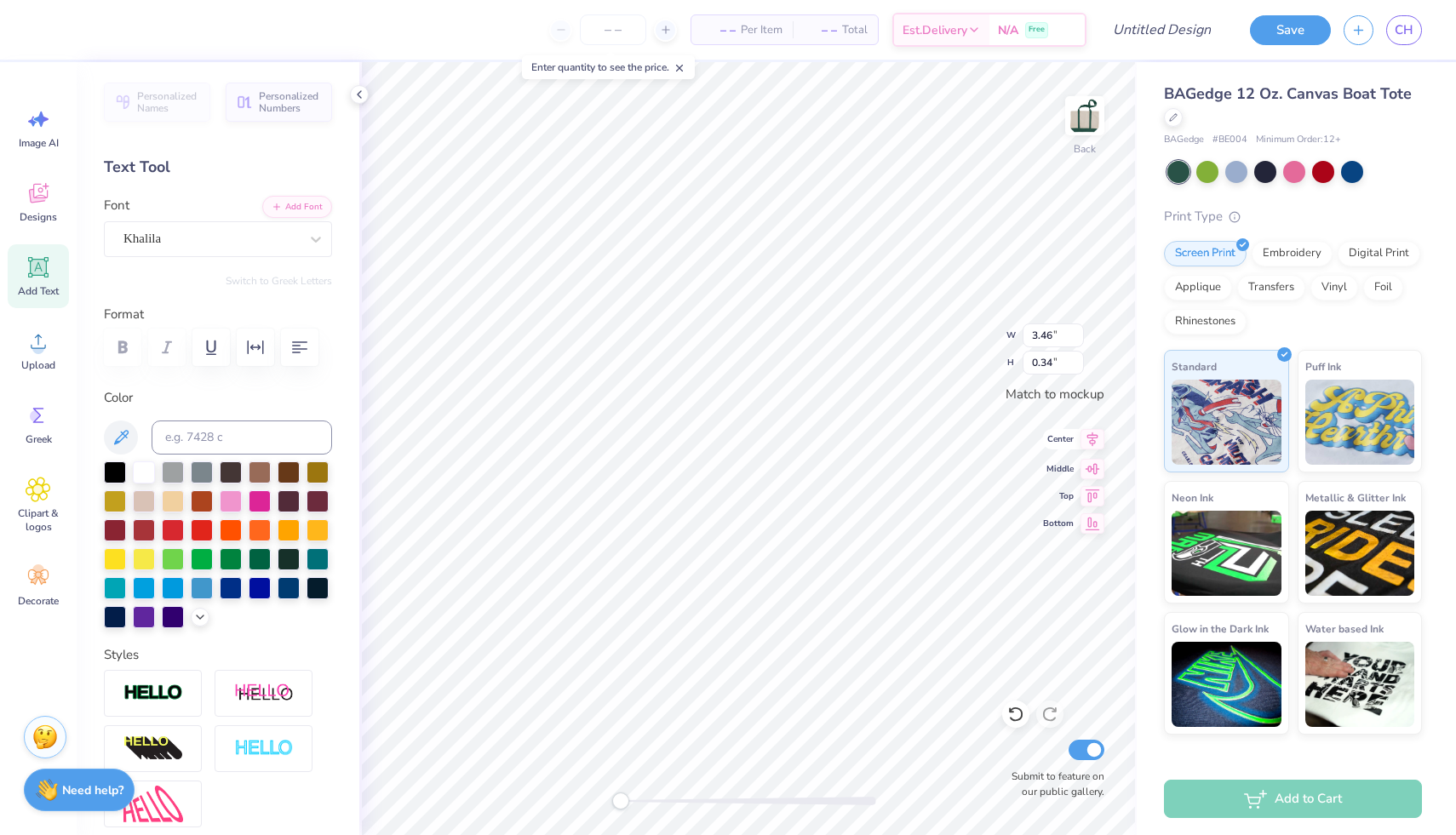
click at [1087, 444] on icon at bounding box center [1093, 439] width 24 height 21
type input "3.30"
type input "1.05"
click at [1091, 447] on icon at bounding box center [1093, 439] width 24 height 21
type input "3.46"
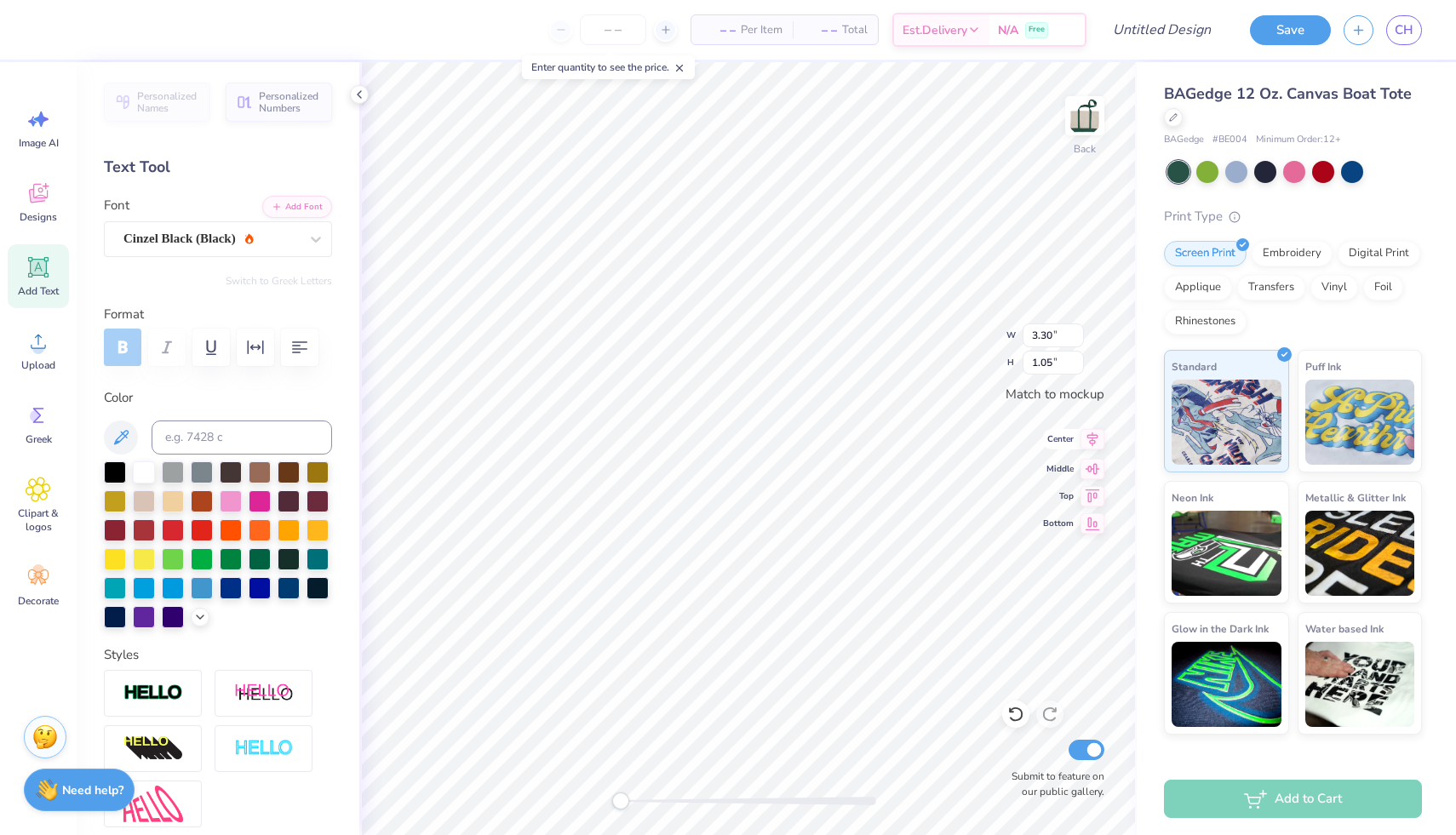
type input "0.34"
type input "3.30"
type input "1.05"
type input "3.46"
type input "0.34"
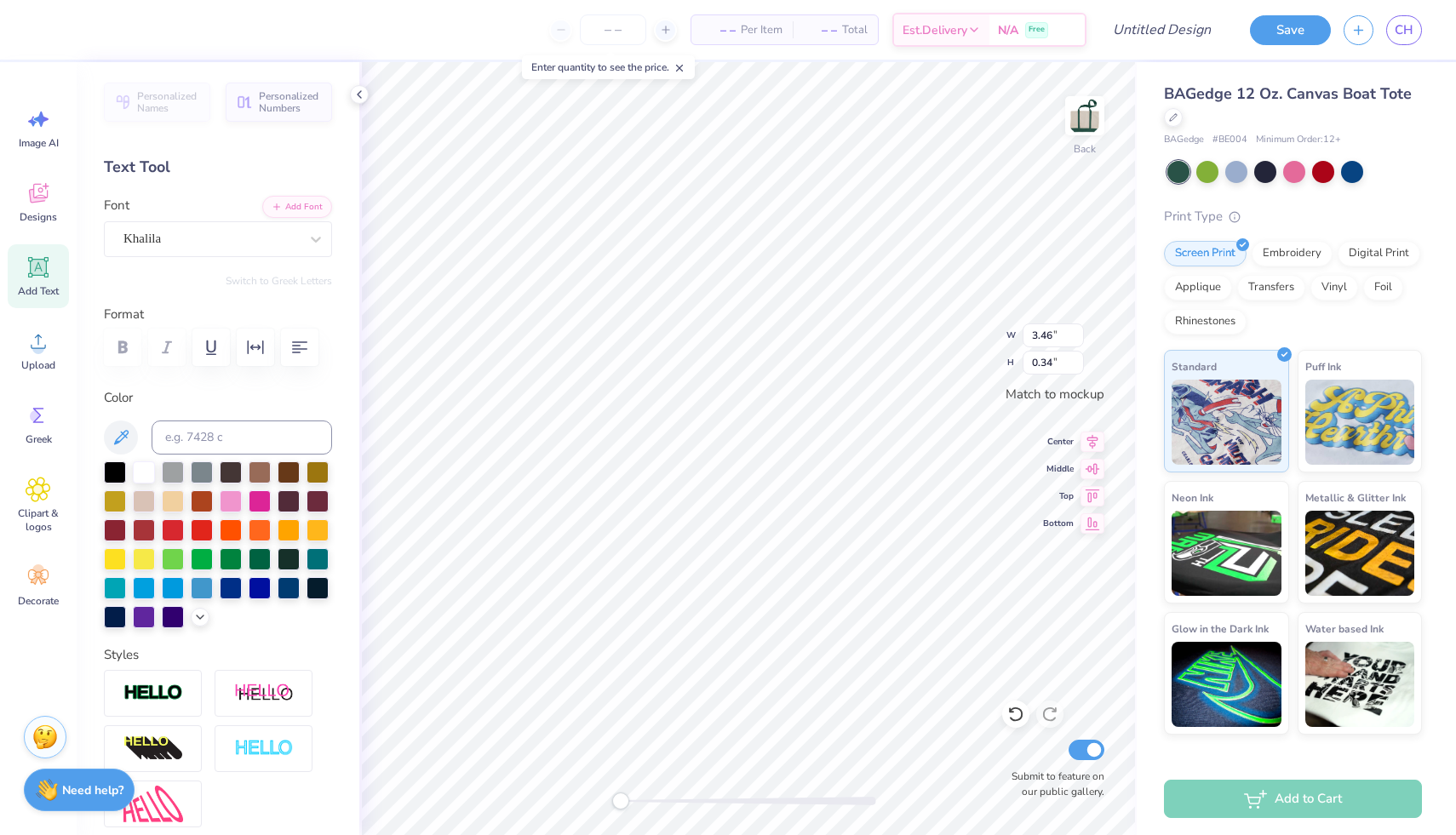
click at [127, 343] on div at bounding box center [218, 346] width 228 height 37
click at [118, 348] on div at bounding box center [218, 346] width 228 height 37
click at [1280, 32] on button "Save" at bounding box center [1290, 28] width 81 height 29
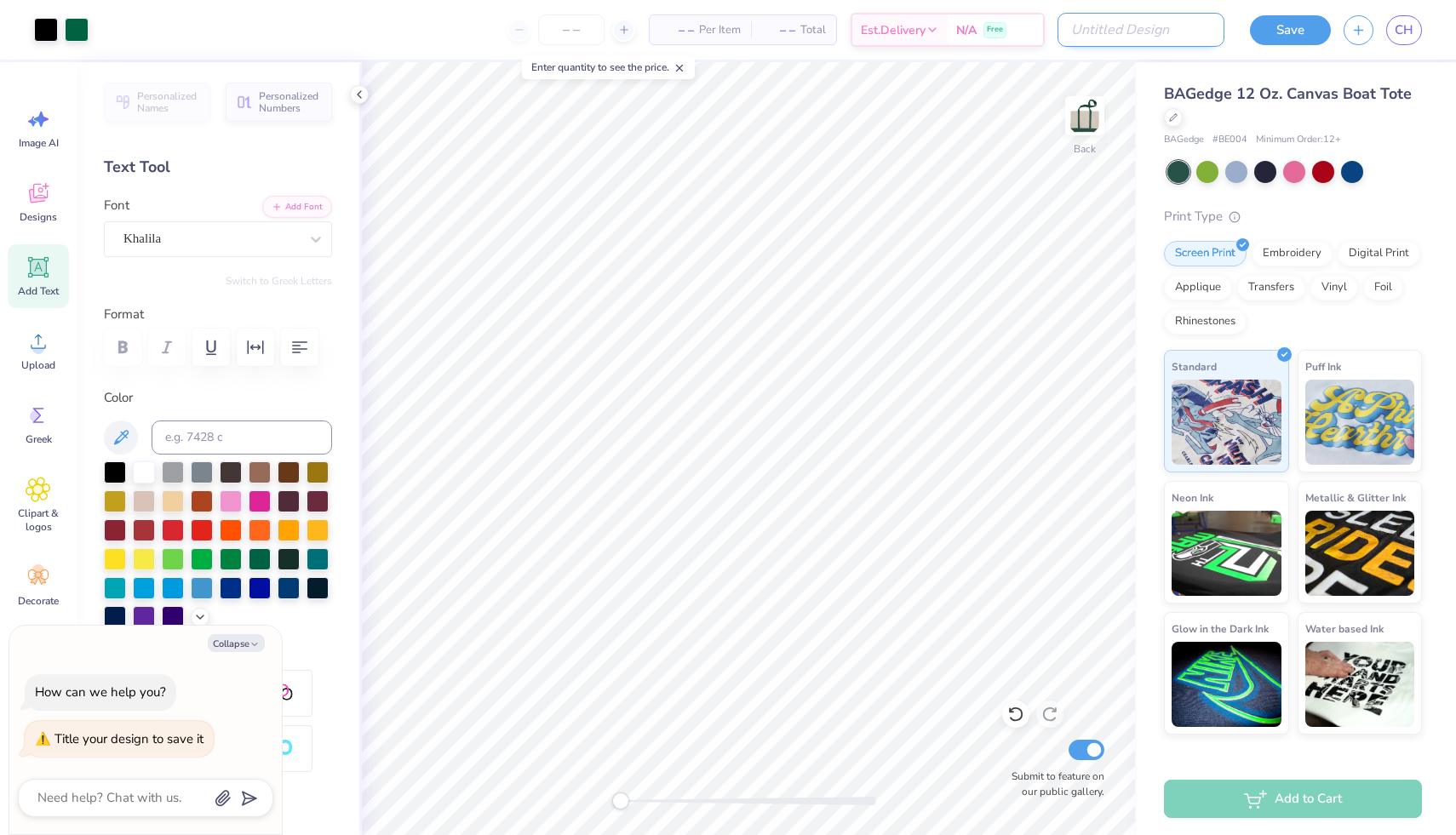
type textarea "x"
click at [1136, 26] on input "Design Title" at bounding box center [1141, 29] width 167 height 34
type input "B"
type textarea "x"
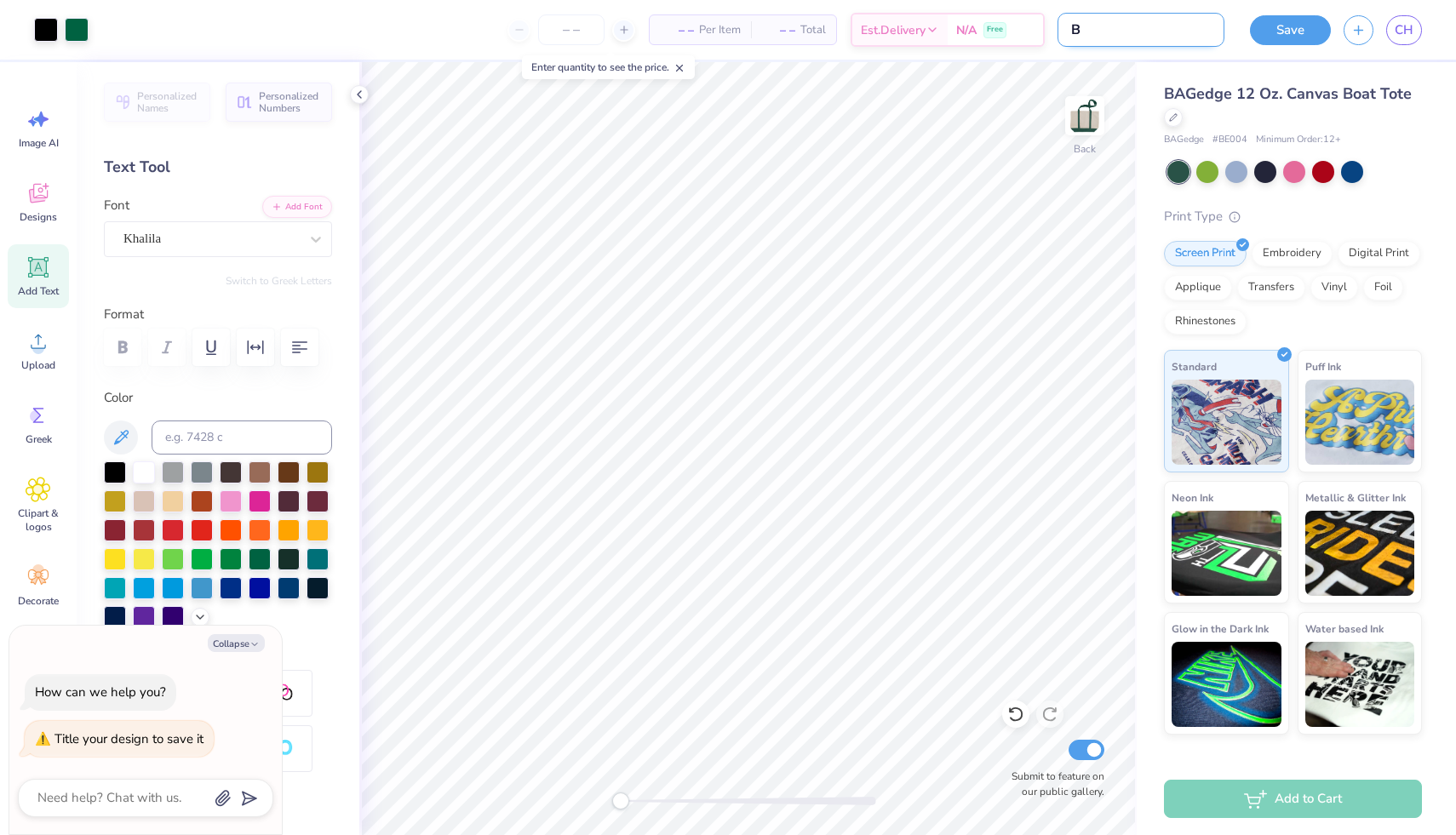
type input "BX"
type textarea "x"
type input "BXO"
type textarea "x"
type input "BXO"
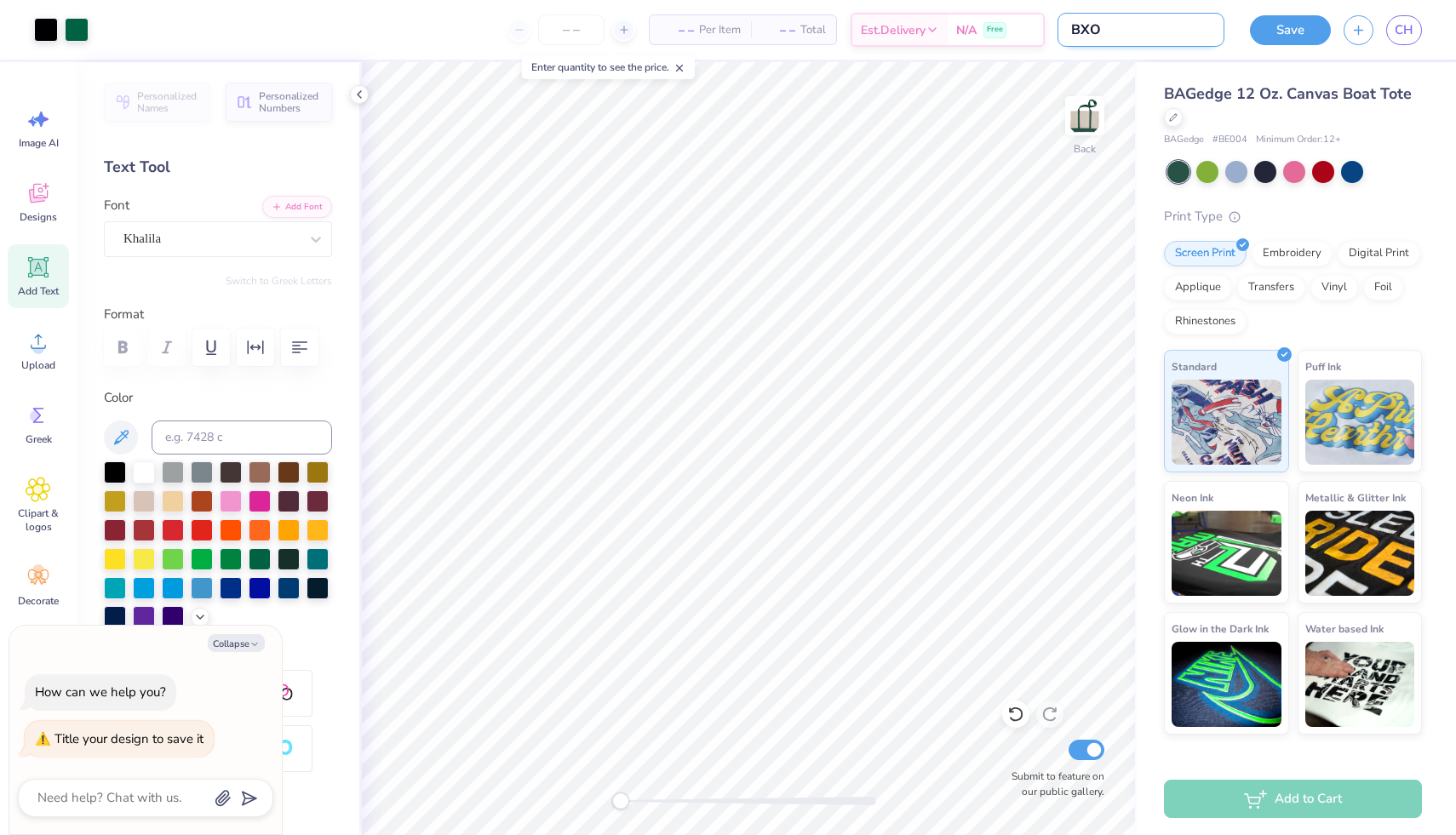
type textarea "x"
type input "BXO T"
type textarea "x"
type input "BXO To"
type textarea "x"
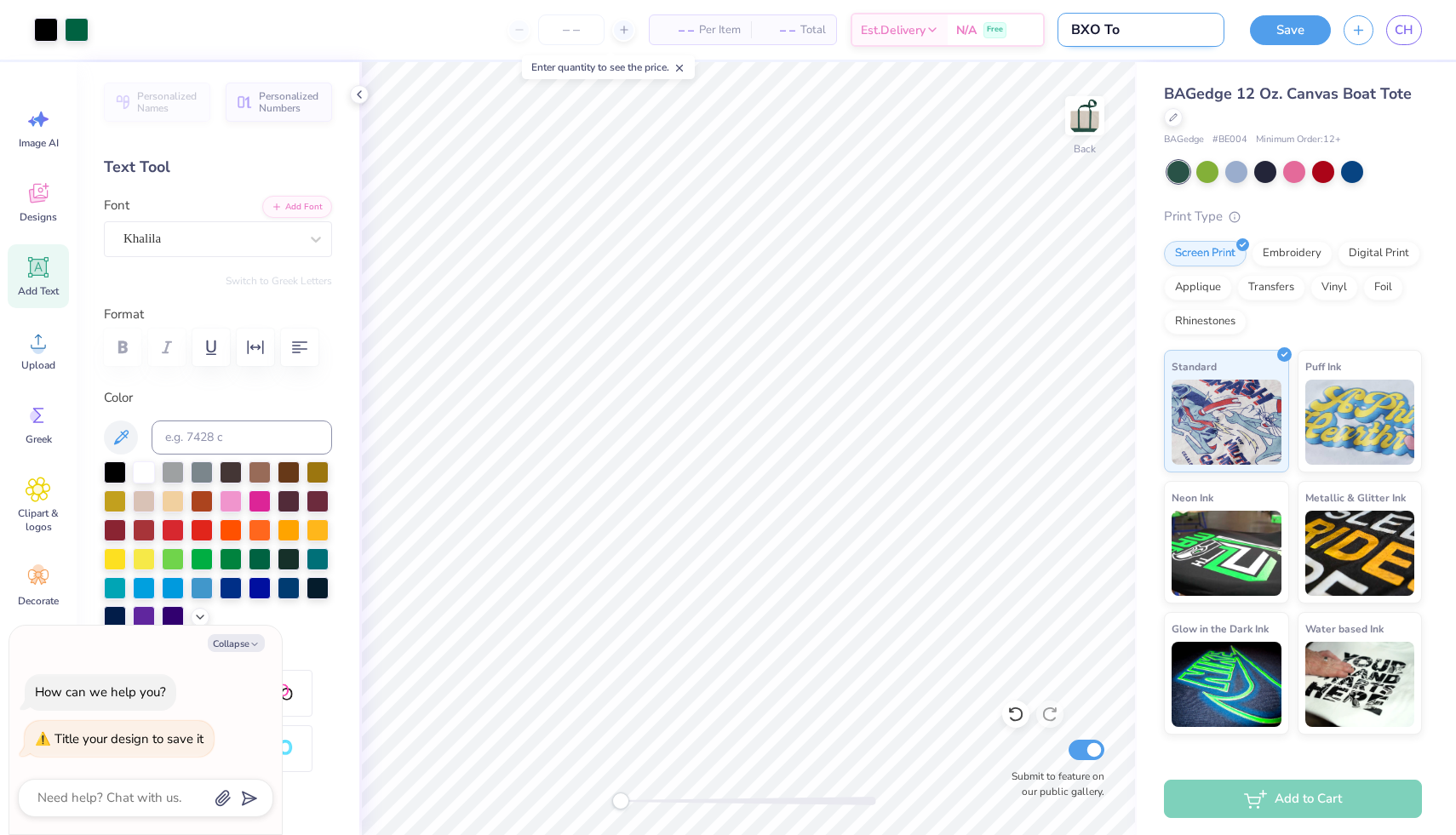
type input "BXO Tot"
type textarea "x"
type input "BXO Tote"
type textarea "x"
type input "BXO Tote"
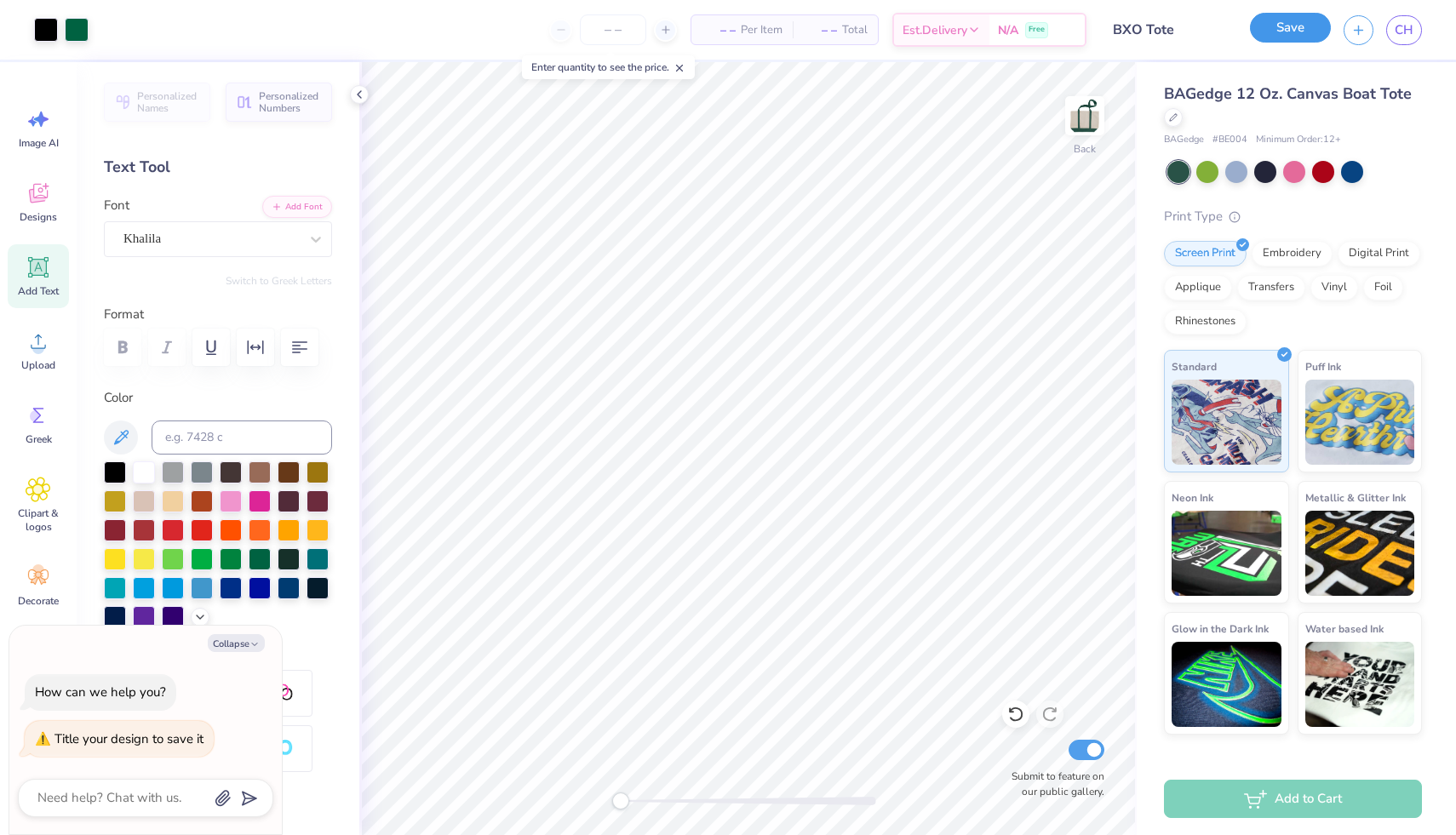
click at [1297, 25] on button "Save" at bounding box center [1290, 28] width 81 height 29
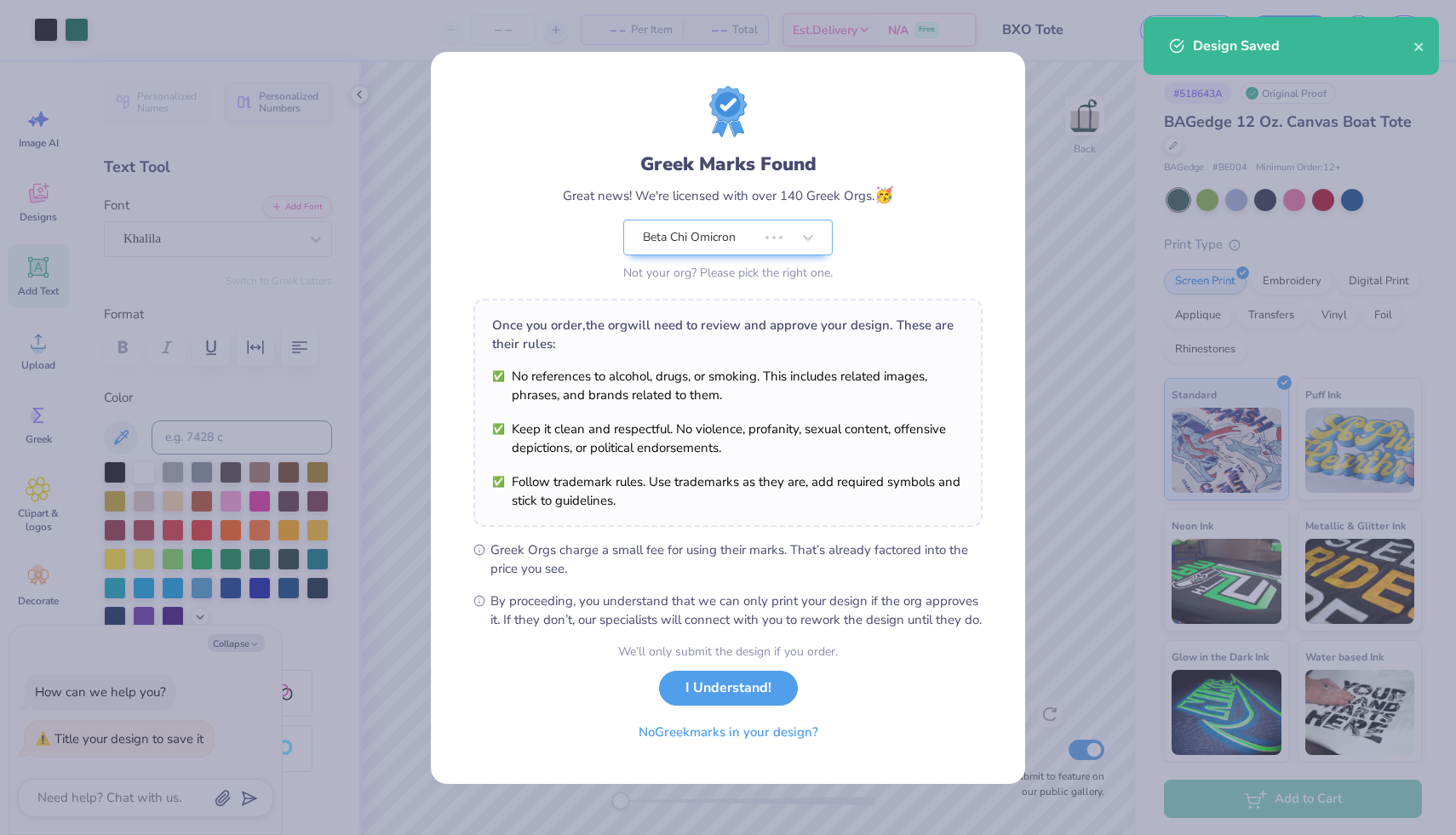
click at [361, 100] on div "Greek Marks Found Great news! We're licensed with over 140 Greek Orgs. 🥳 Beta C…" at bounding box center [728, 418] width 1456 height 835
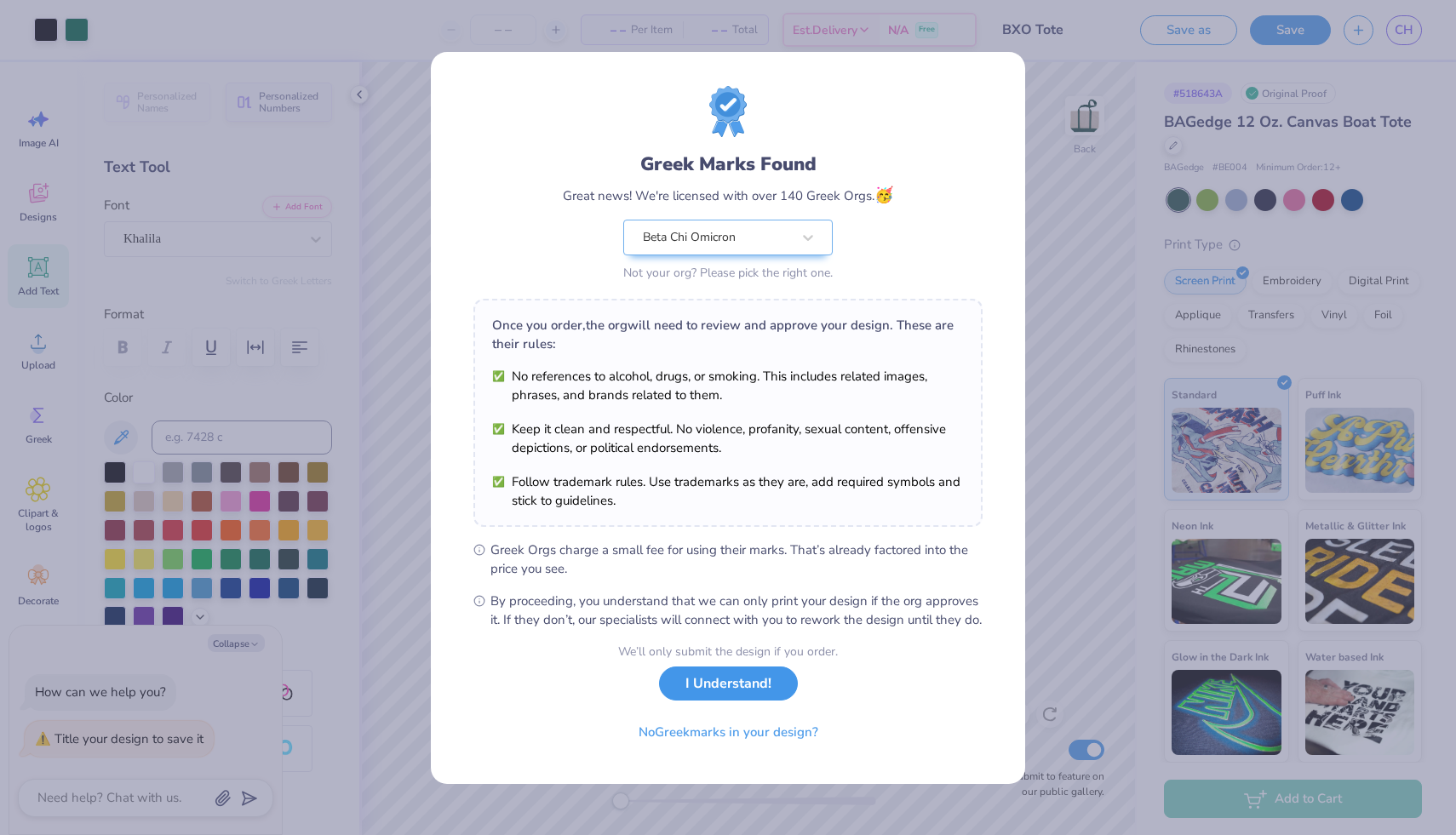
click at [737, 690] on button "I Understand!" at bounding box center [728, 683] width 139 height 35
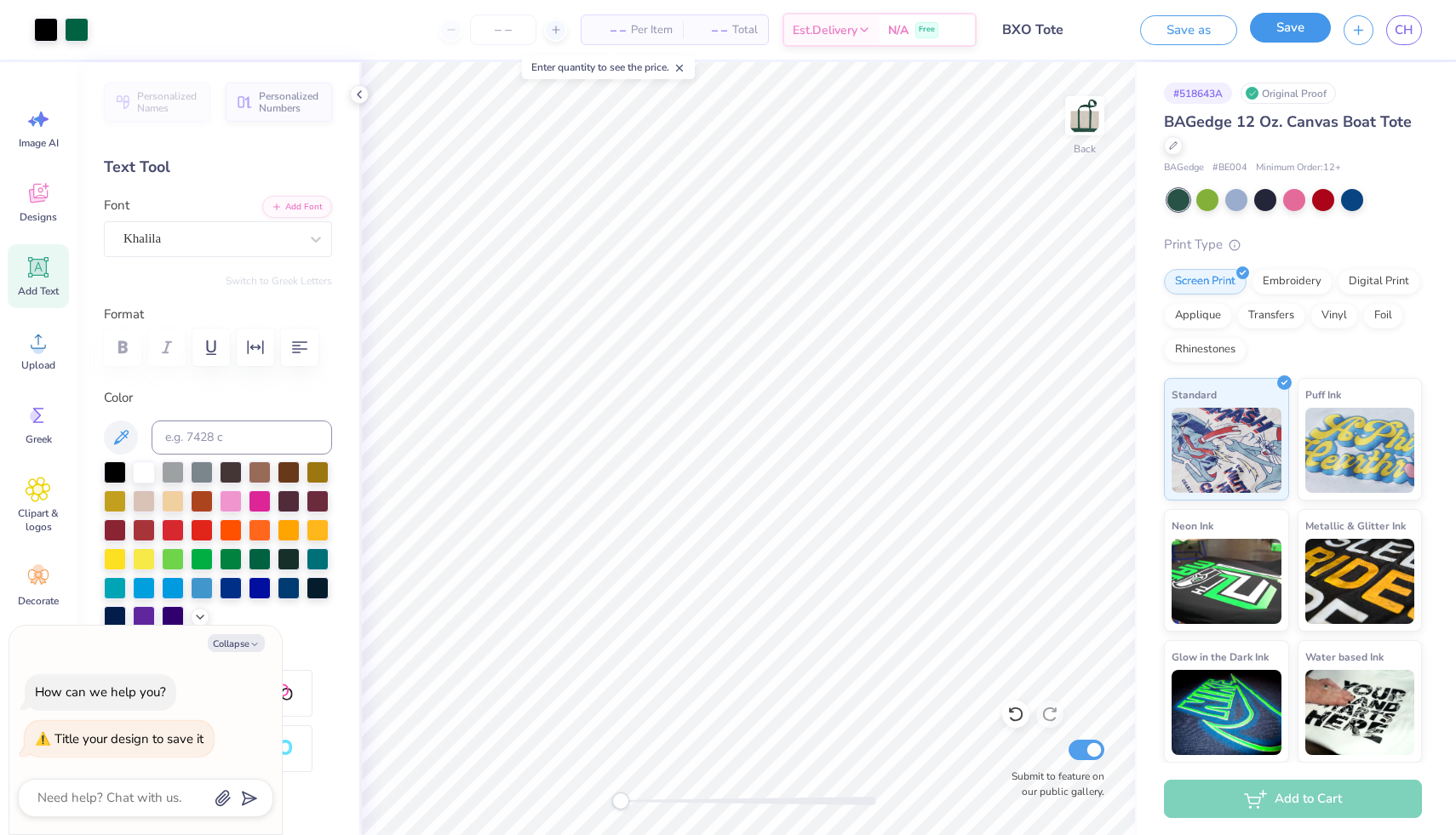
click at [1293, 30] on button "Save" at bounding box center [1290, 28] width 81 height 29
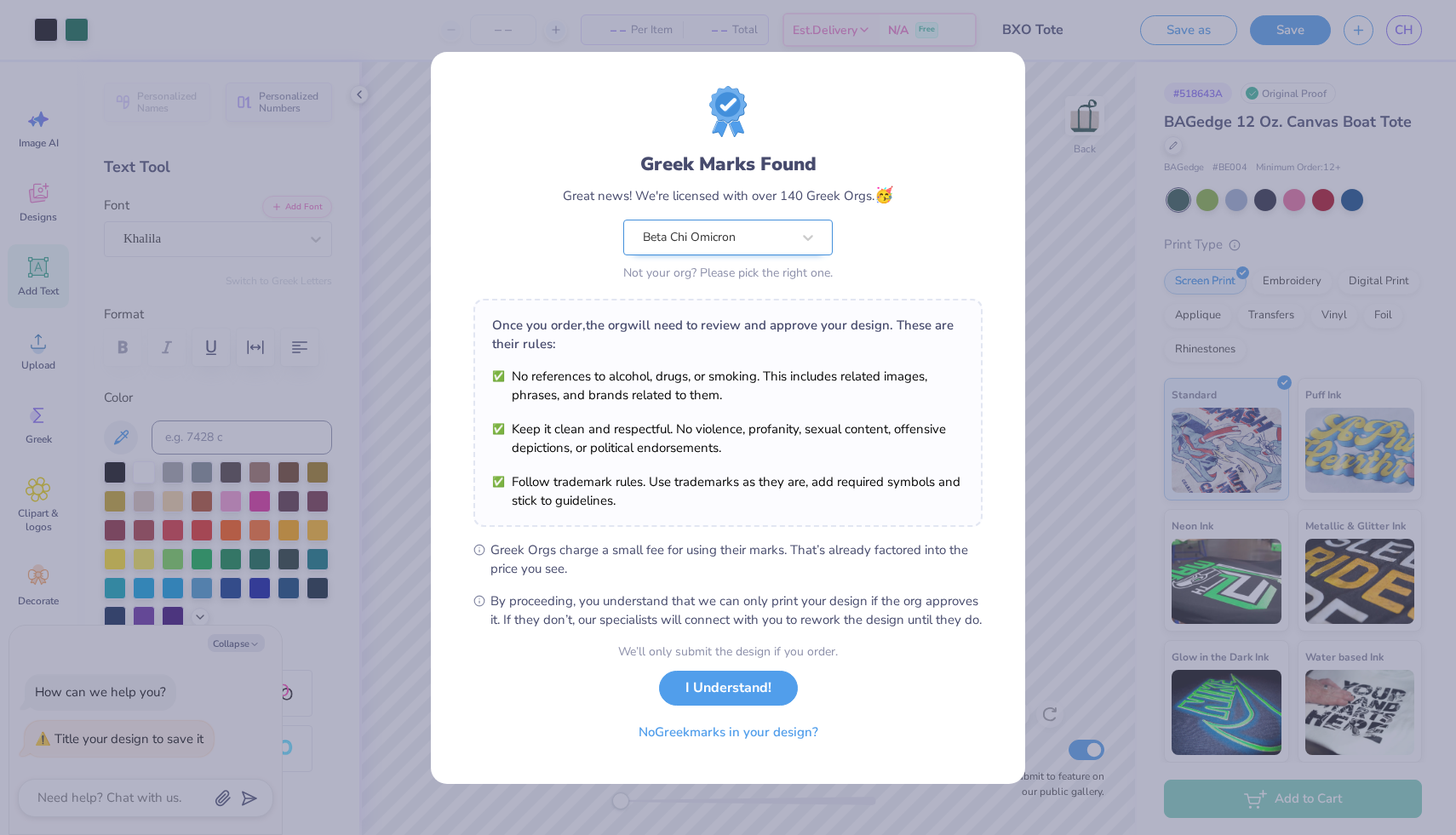
click at [763, 236] on div "Beta Chi Omicron" at bounding box center [717, 236] width 152 height 34
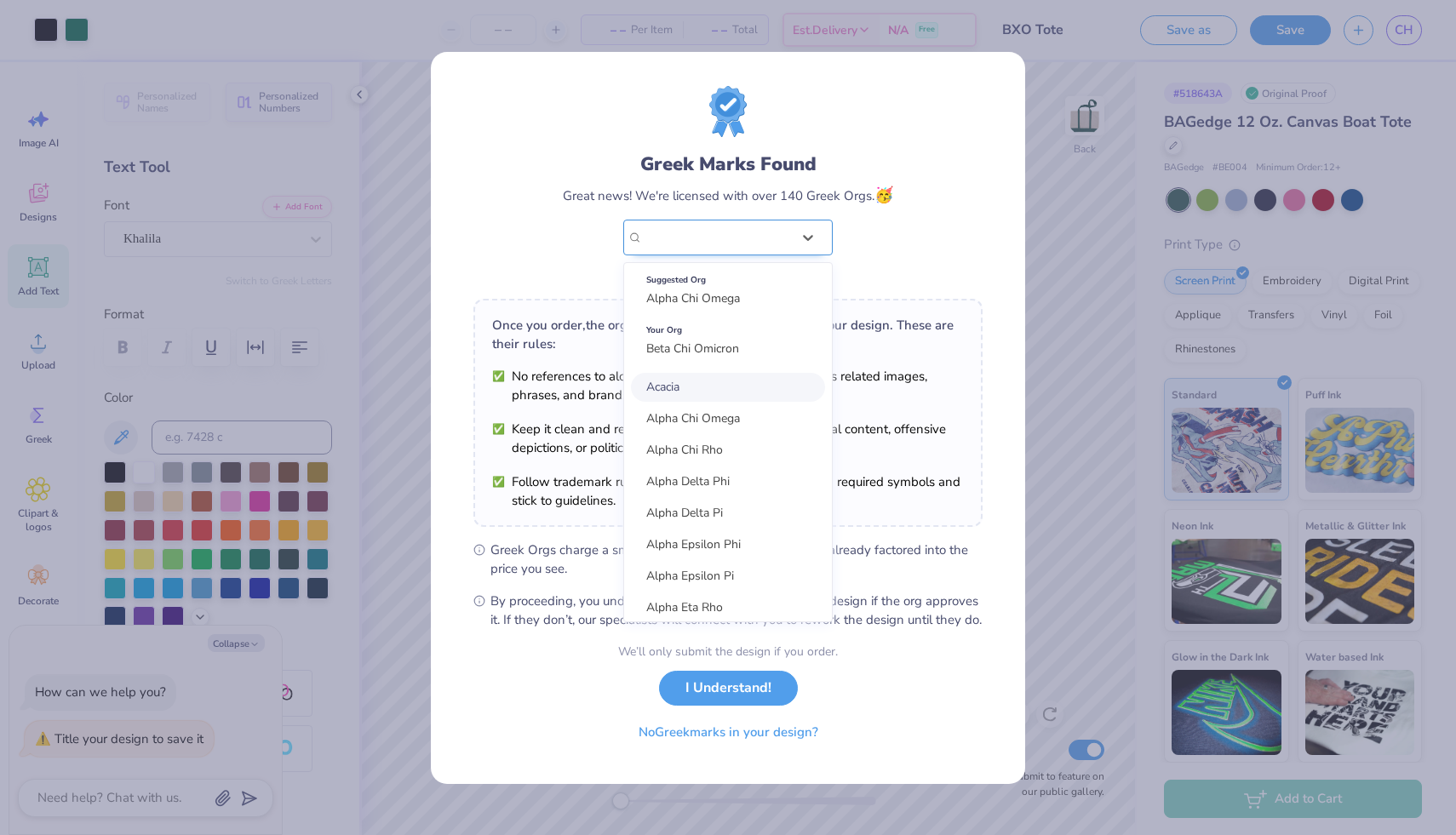
click at [763, 236] on div "Beta Chi Omicron" at bounding box center [717, 237] width 148 height 19
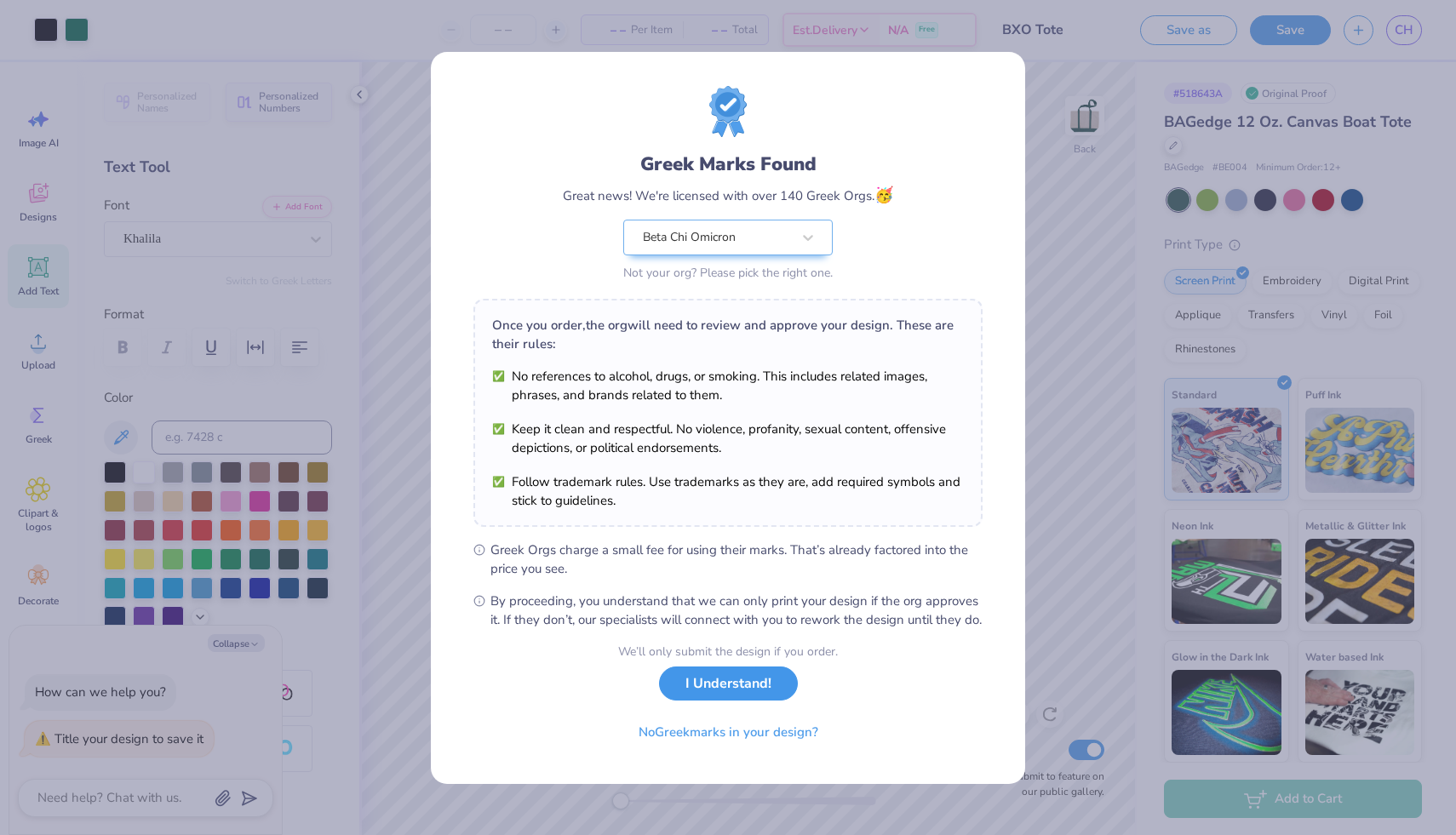
click at [715, 701] on button "I Understand!" at bounding box center [728, 683] width 139 height 35
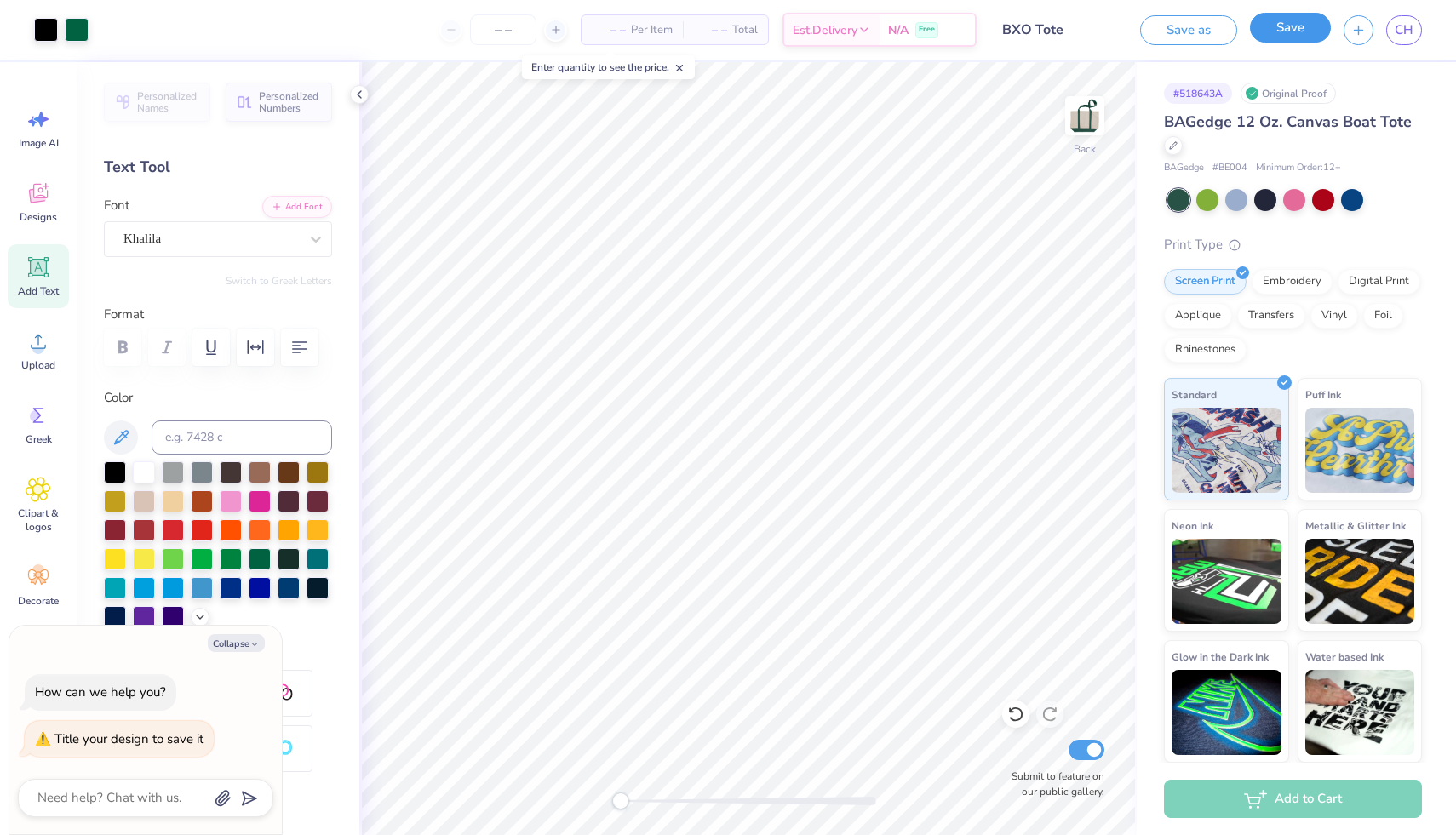
click at [1273, 32] on button "Save" at bounding box center [1290, 28] width 81 height 29
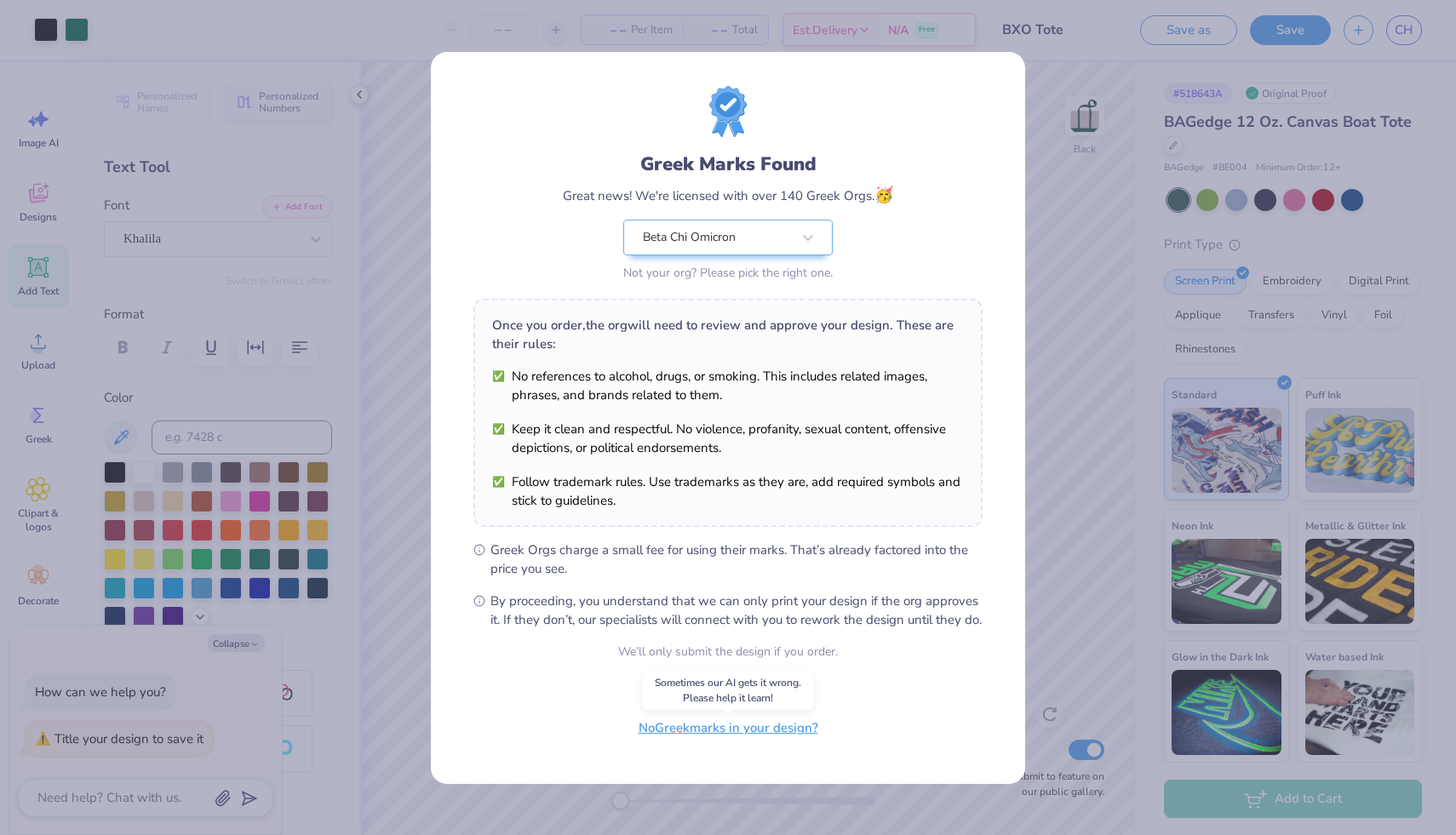
click at [699, 736] on button "No Greek marks in your design?" at bounding box center [728, 728] width 209 height 35
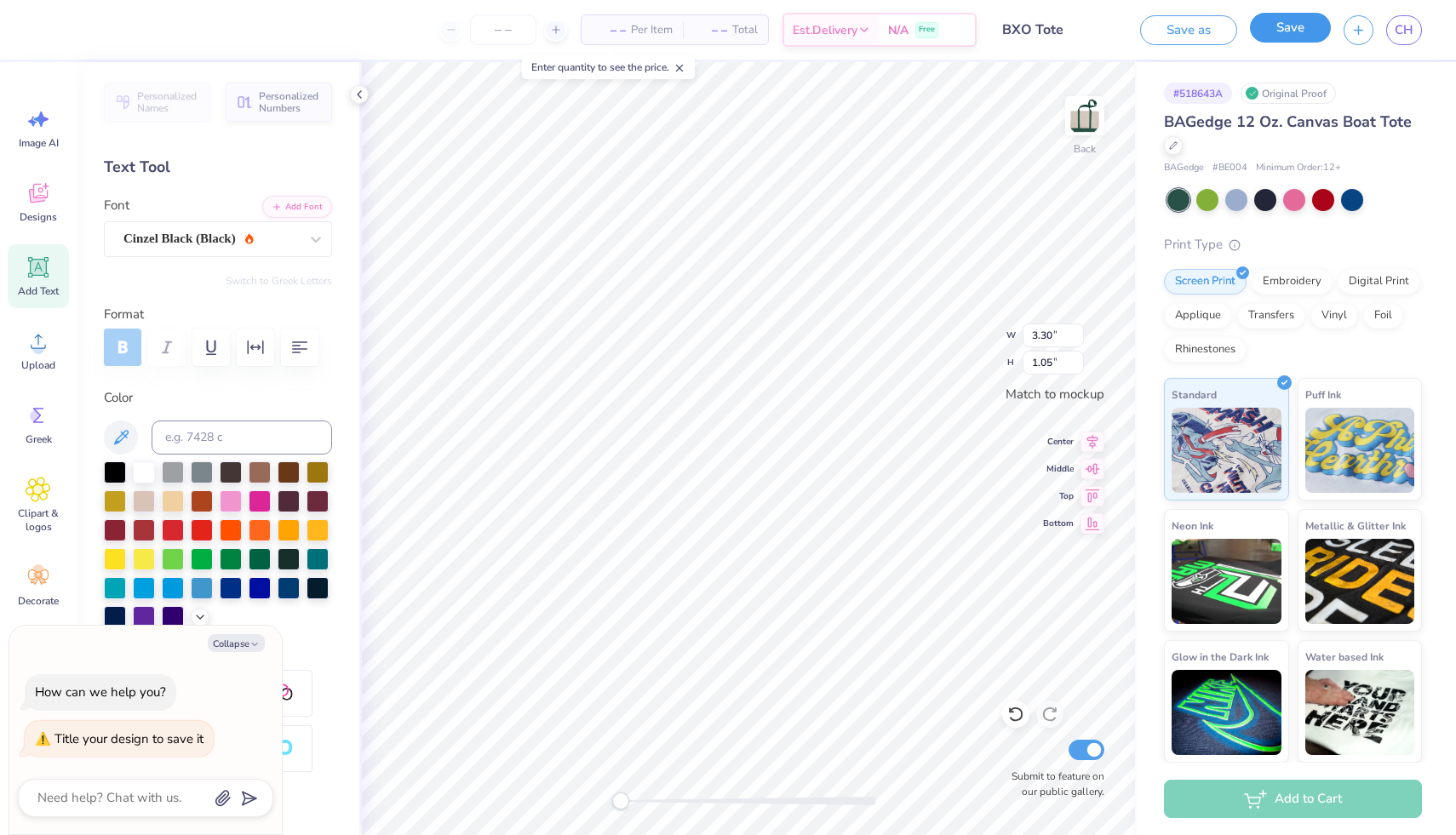
click at [1295, 24] on button "Save" at bounding box center [1290, 28] width 81 height 29
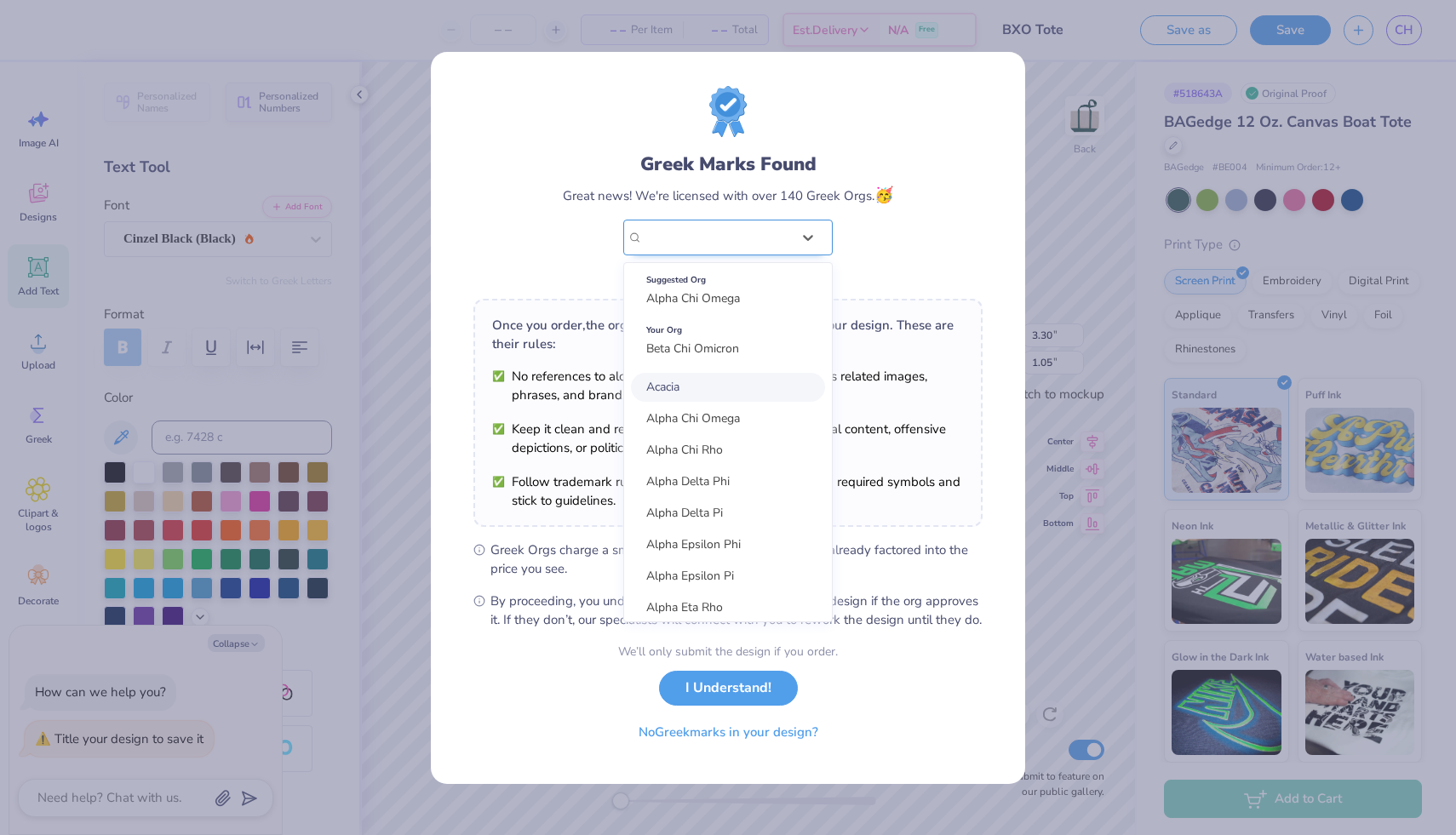
click at [773, 236] on div "Beta Chi Omicron" at bounding box center [717, 236] width 152 height 34
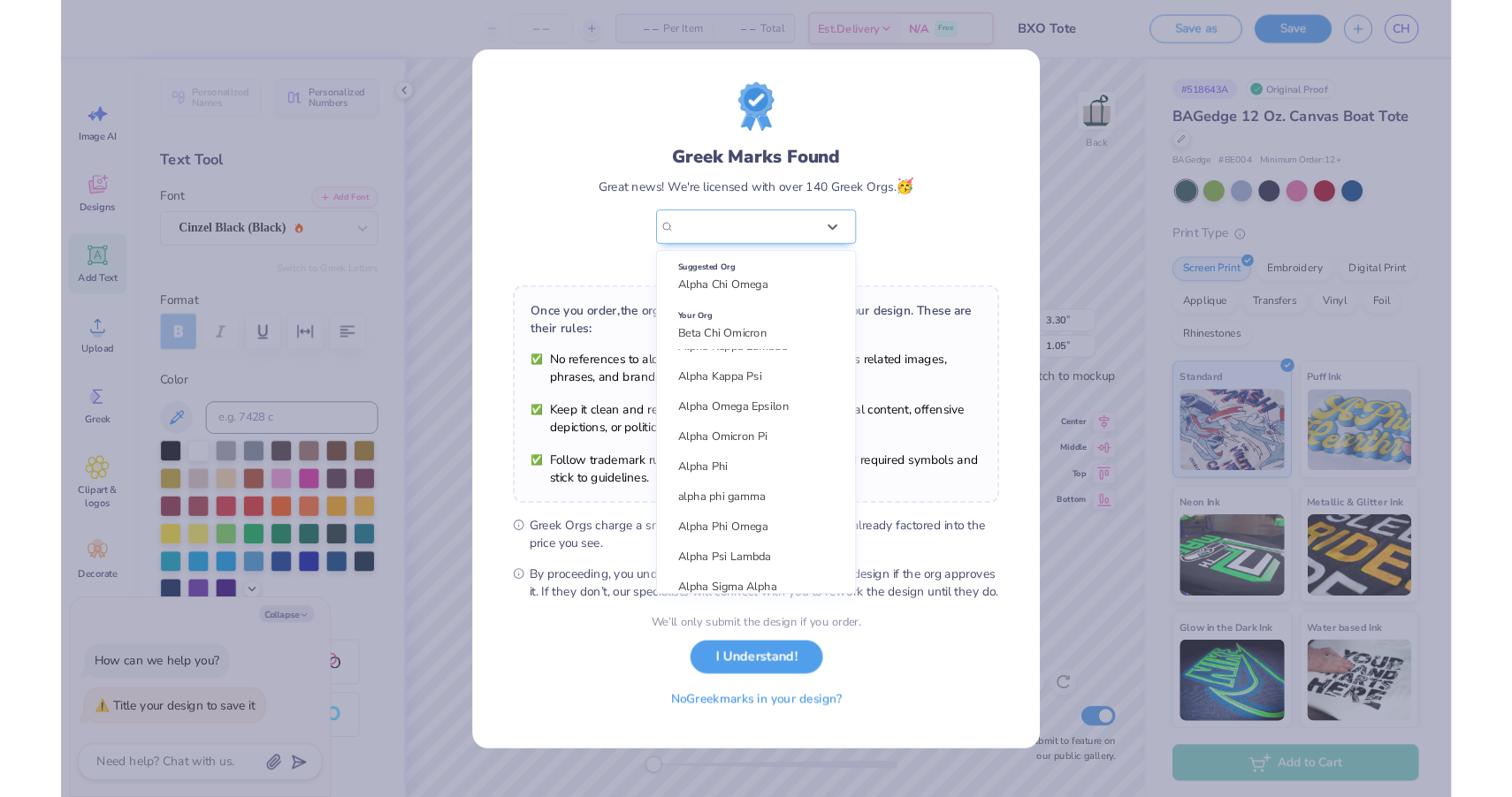
scroll to position [562, 0]
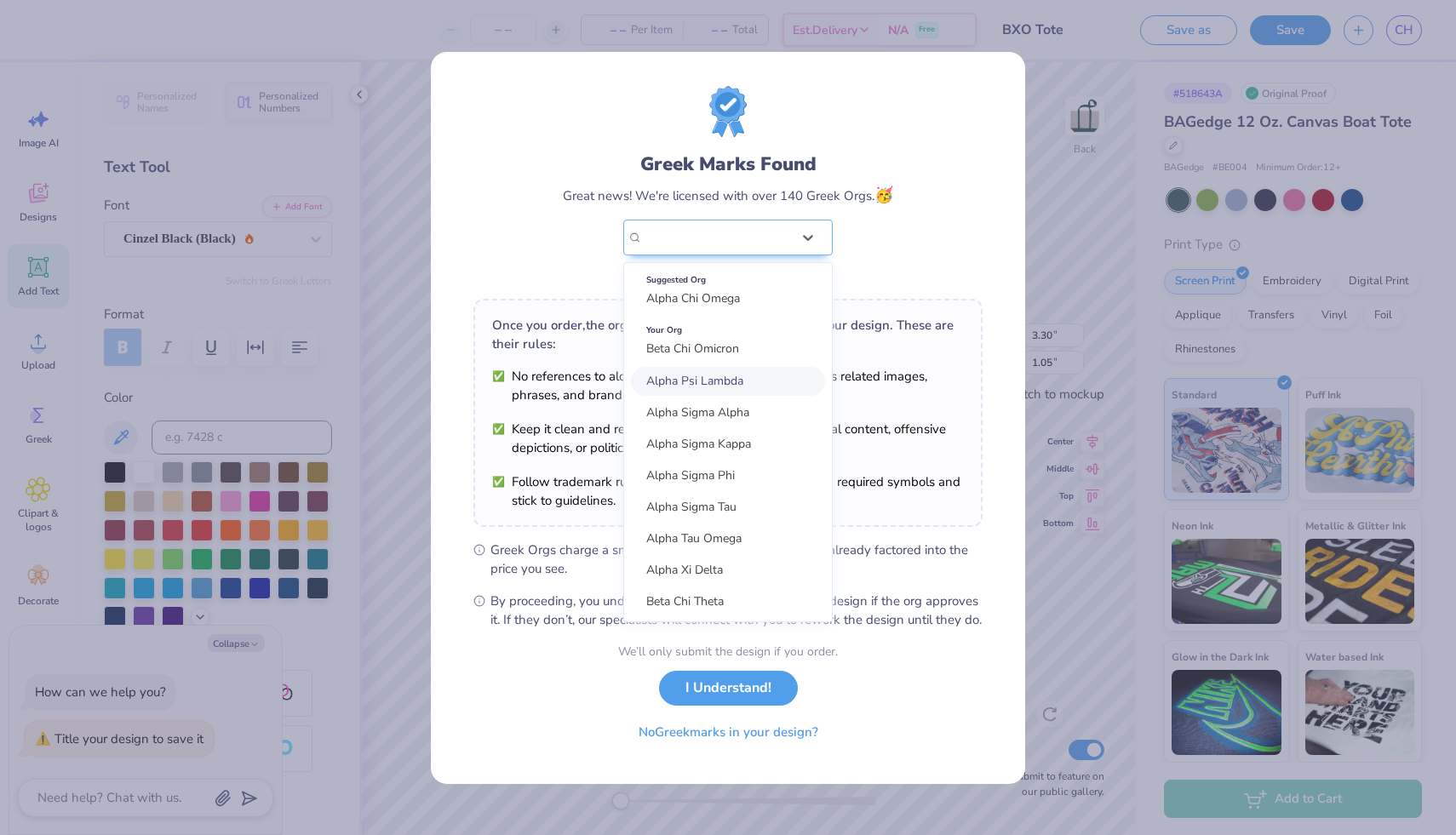
click at [942, 249] on div "Greek Marks Found Great news! We're licensed with over 140 Greek Orgs. 🥳 option…" at bounding box center [727, 185] width 509 height 199
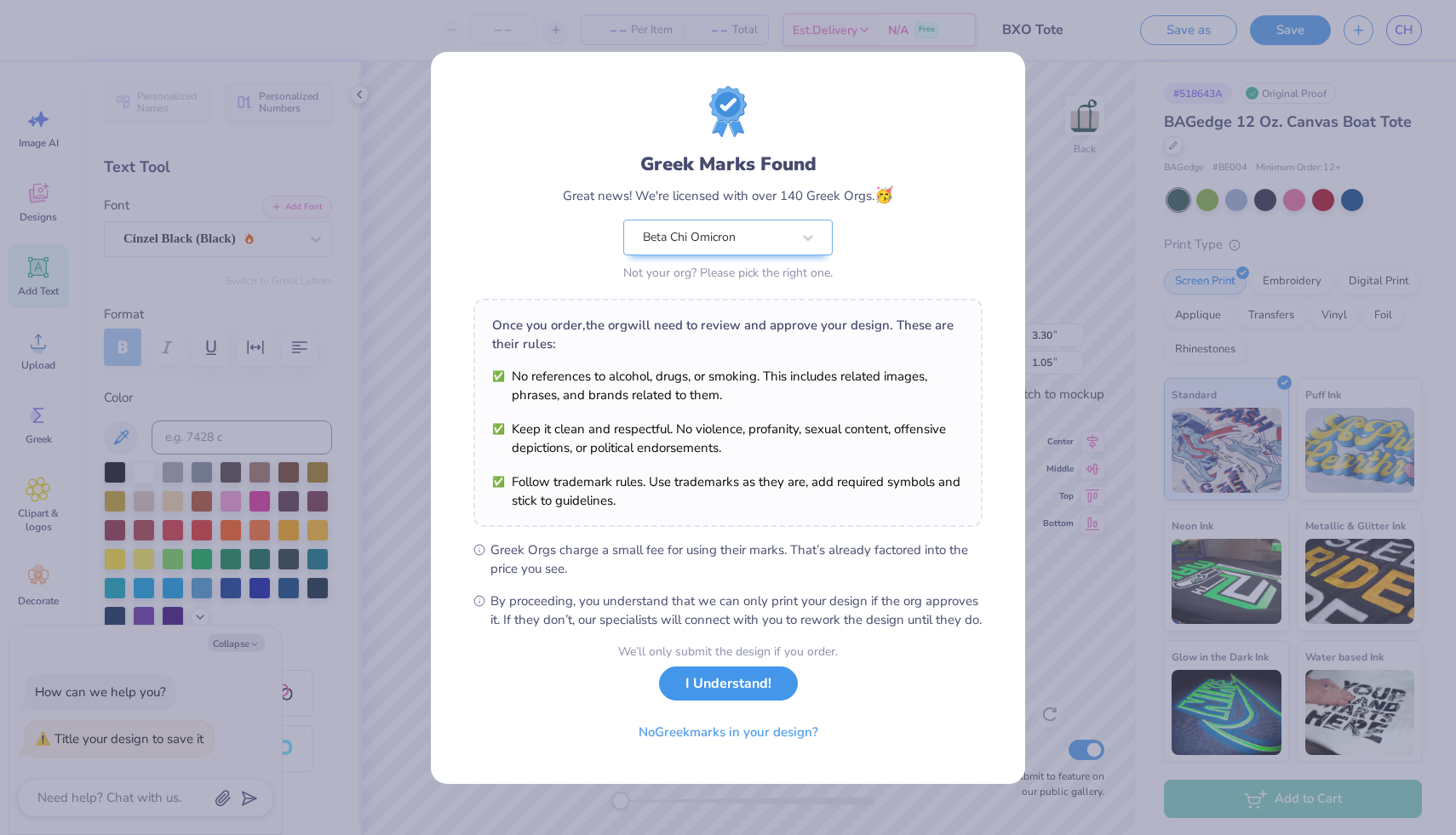
click at [712, 698] on button "I Understand!" at bounding box center [728, 683] width 139 height 35
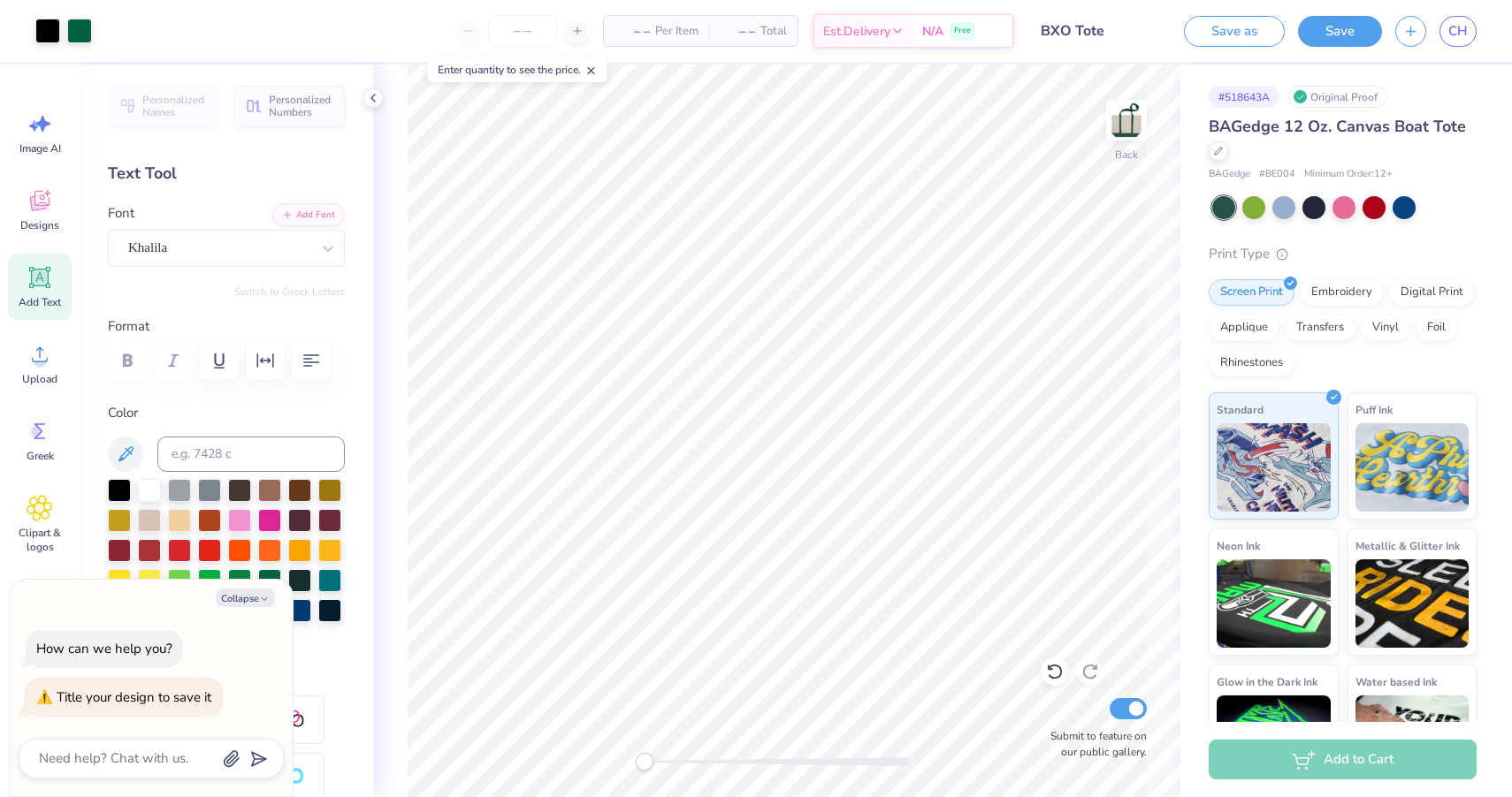
type textarea "x"
